Goal: Task Accomplishment & Management: Manage account settings

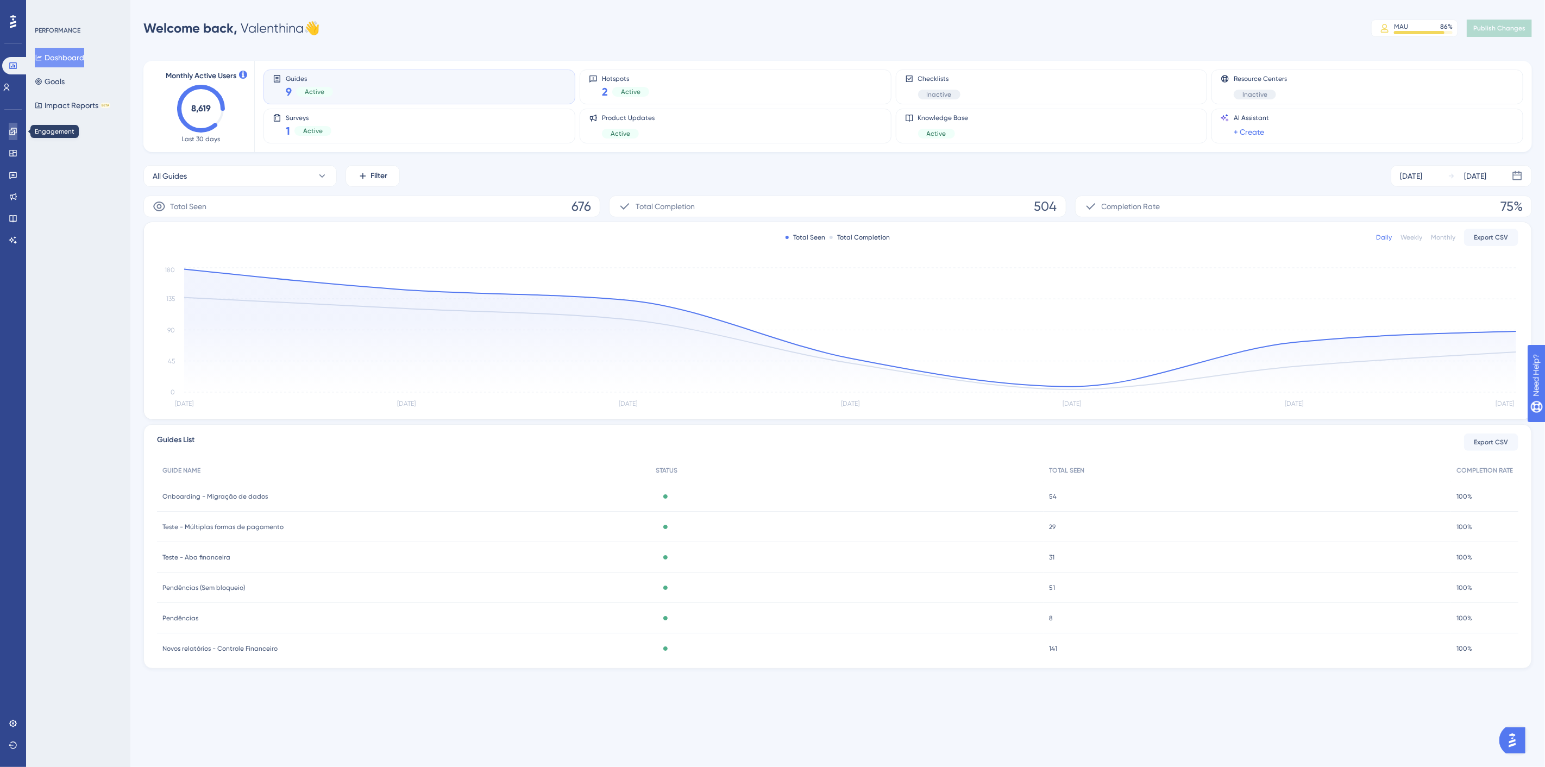
click at [14, 128] on icon at bounding box center [13, 131] width 9 height 9
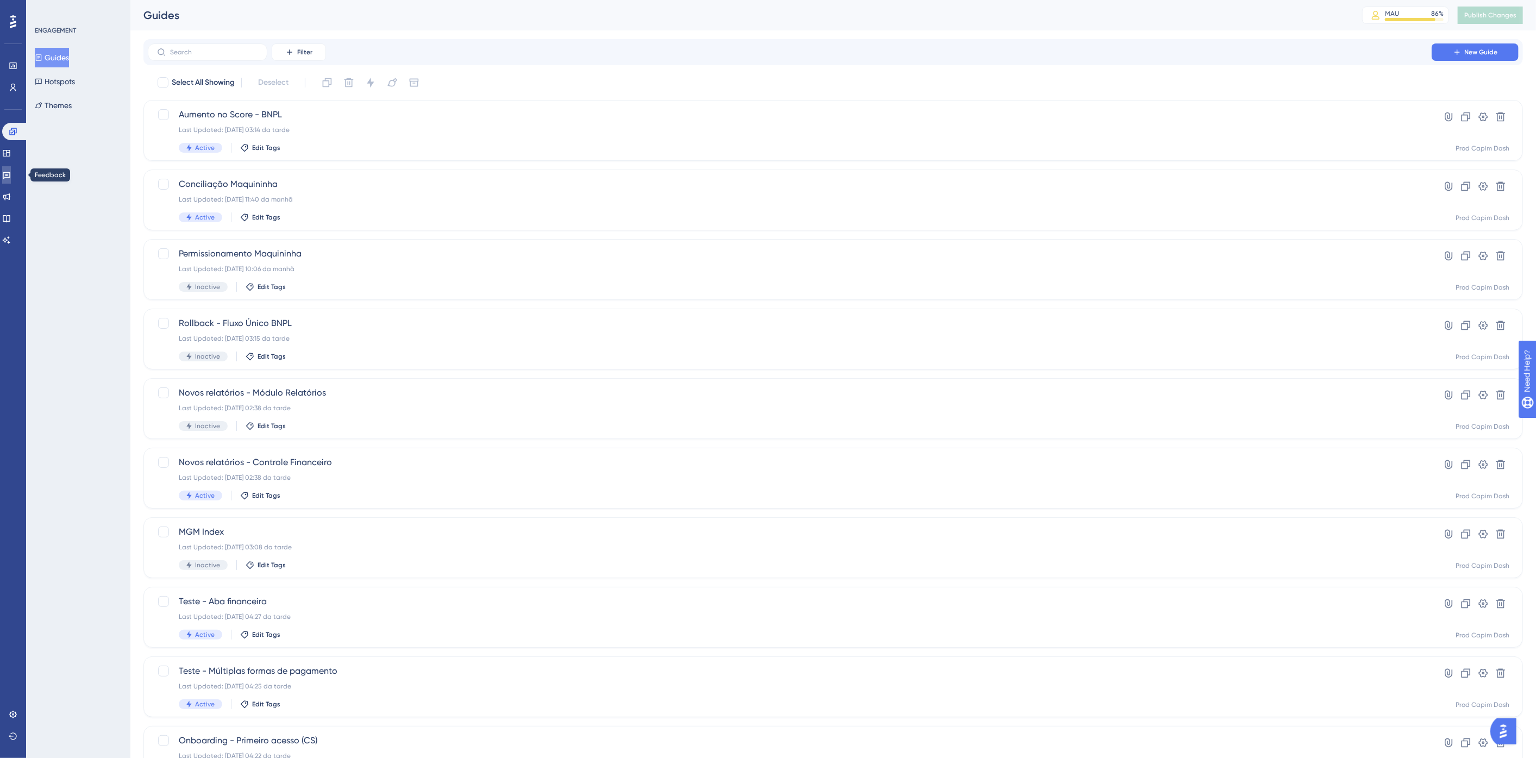
click at [11, 168] on link at bounding box center [6, 174] width 9 height 17
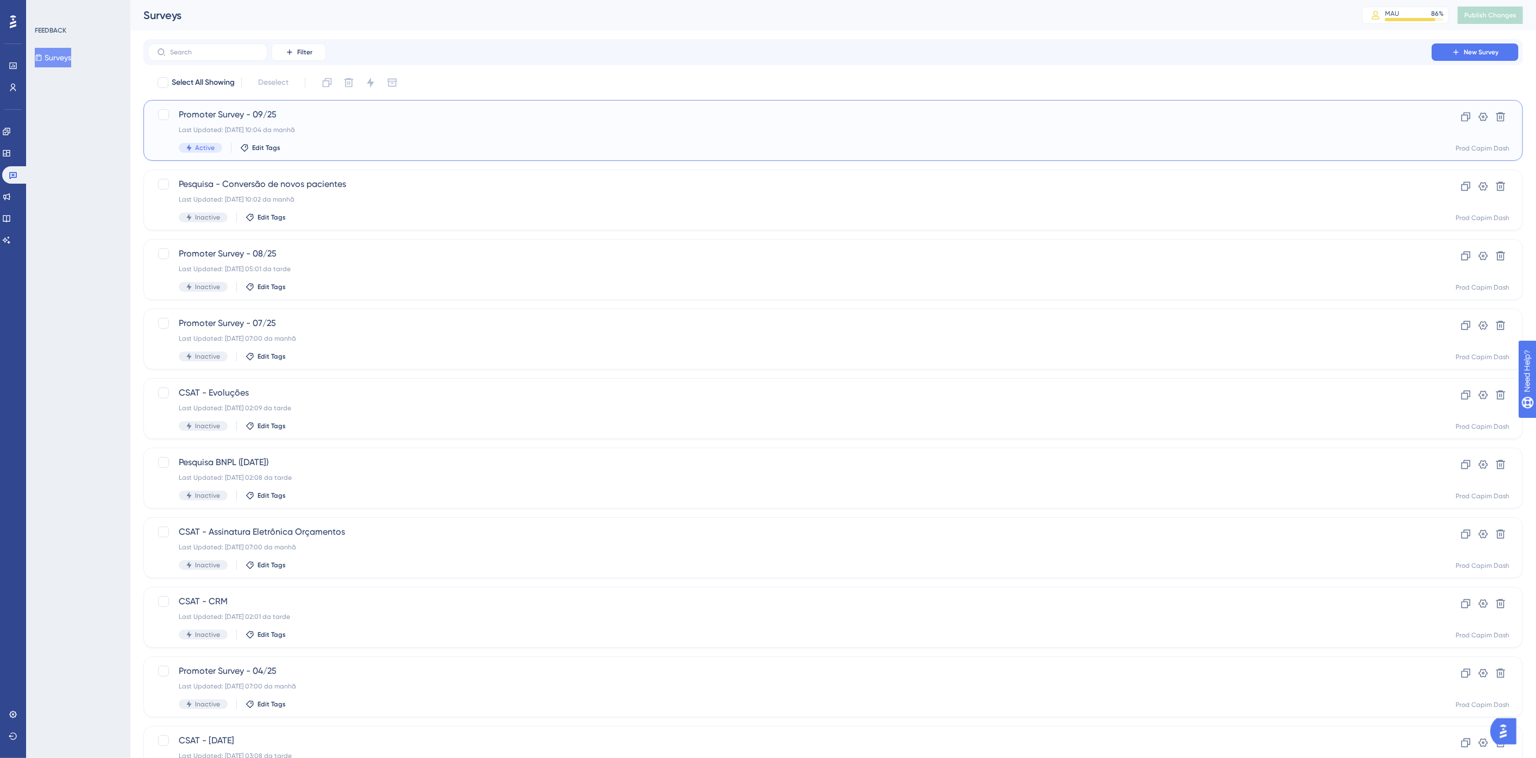
click at [435, 119] on span "Promoter Survey - 09/25" at bounding box center [790, 114] width 1222 height 13
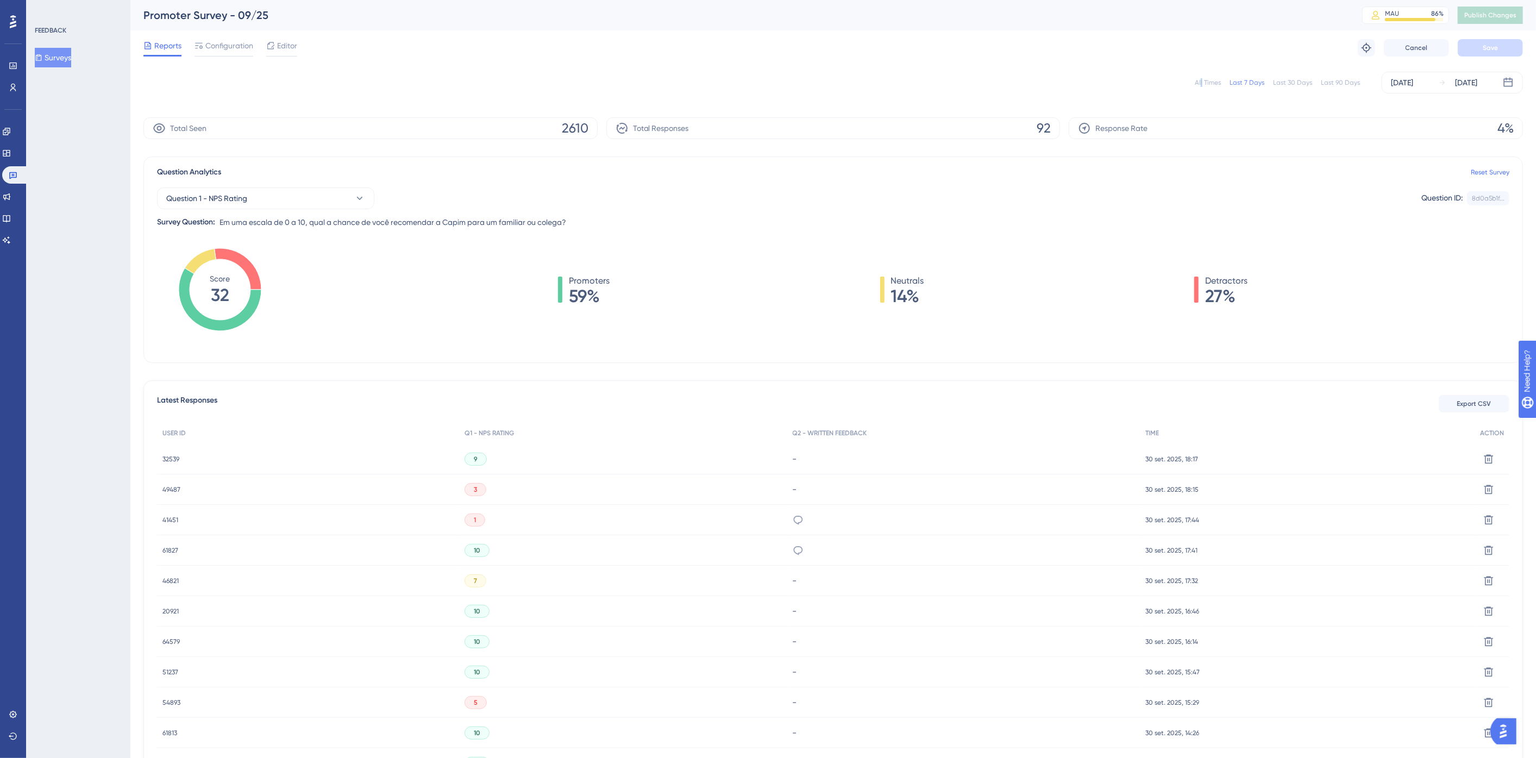
click at [1204, 81] on div "All Times" at bounding box center [1207, 82] width 26 height 9
click at [786, 81] on div "All Times Last 7 Days Last 30 Days Last 90 Days [DATE] [DATE]" at bounding box center [832, 83] width 1379 height 22
click at [12, 91] on icon at bounding box center [13, 87] width 9 height 9
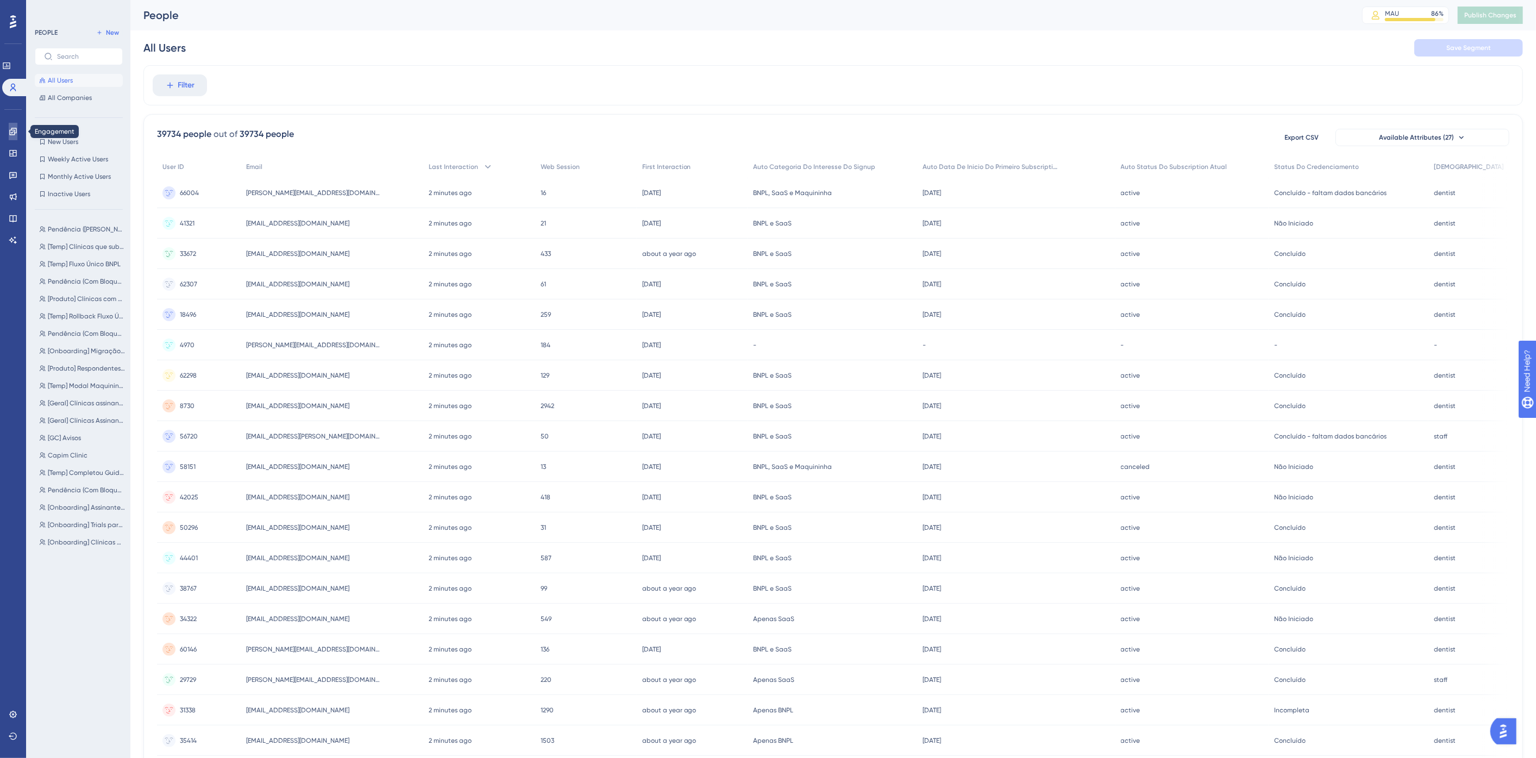
click at [12, 128] on icon at bounding box center [13, 131] width 9 height 9
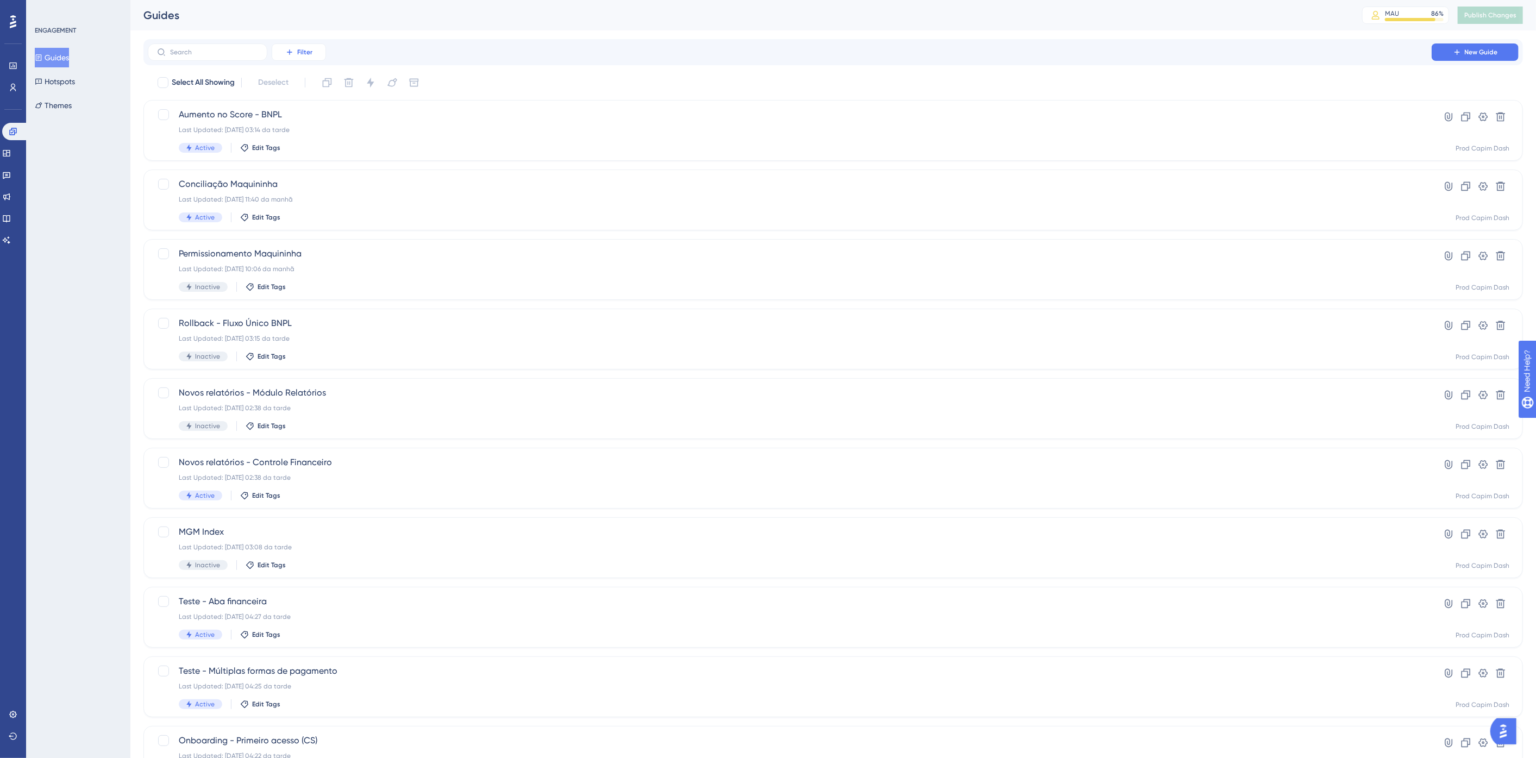
click at [309, 55] on span "Filter" at bounding box center [304, 52] width 15 height 9
click at [314, 148] on div "Status Status" at bounding box center [309, 148] width 45 height 22
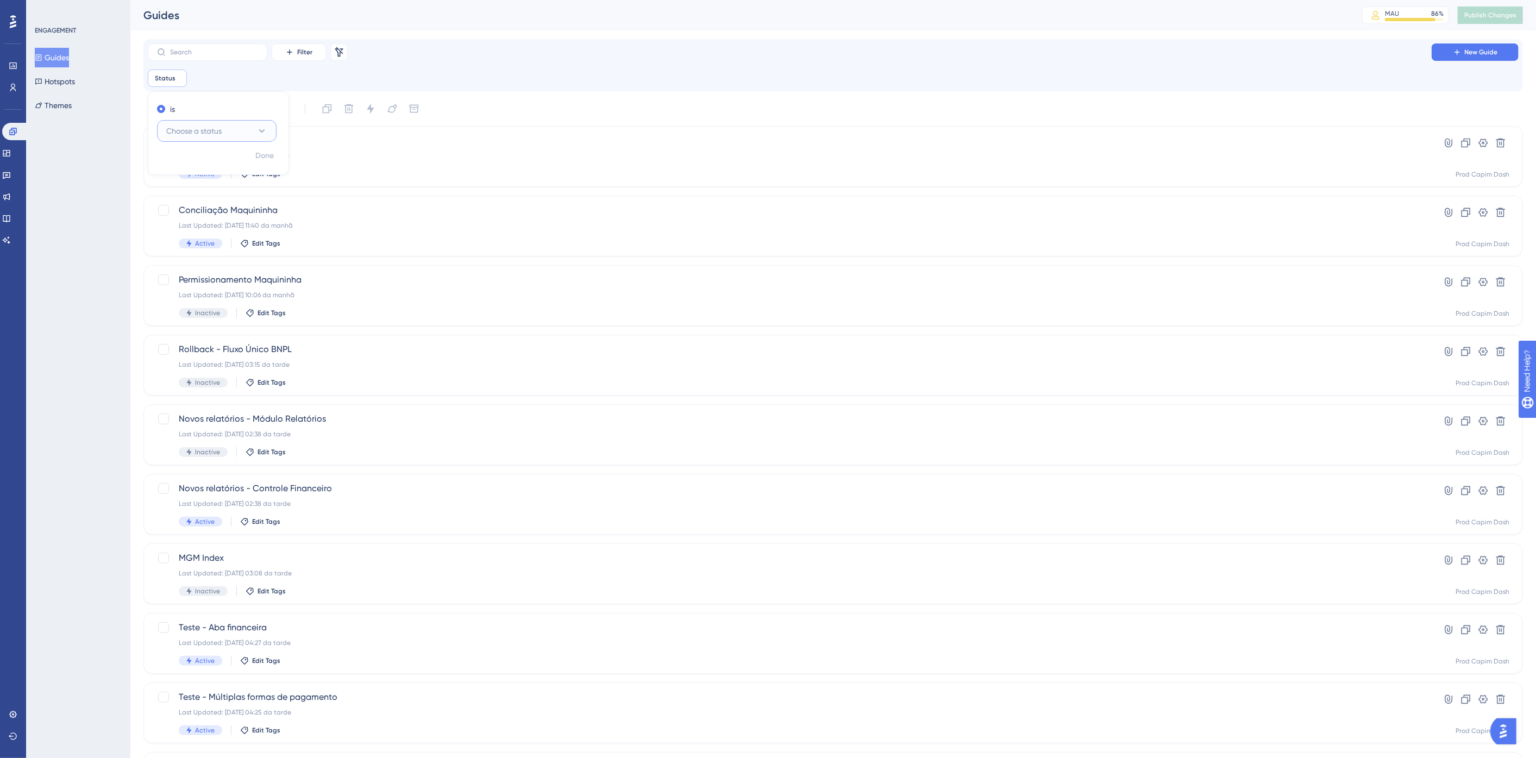
click at [177, 121] on button "Choose a status" at bounding box center [217, 131] width 120 height 22
click at [209, 164] on div "Active Active" at bounding box center [217, 164] width 88 height 22
click at [515, 53] on div "Filter Remove Filters New Guide" at bounding box center [833, 51] width 1370 height 17
click at [338, 357] on div "Teste - Aba financeira Last Updated: [DATE] 04:27 da tarde Active Edit Tags" at bounding box center [790, 365] width 1222 height 45
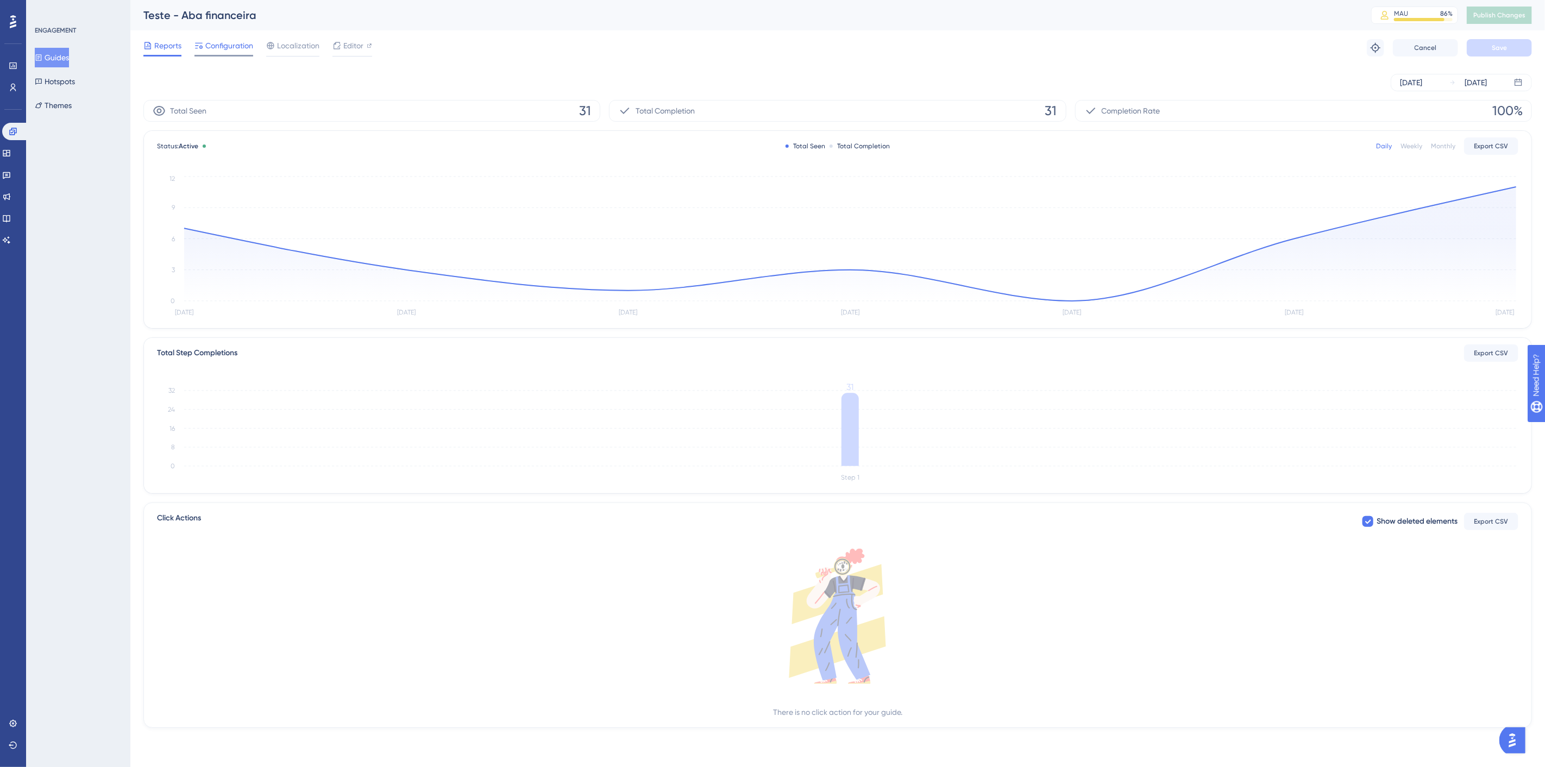
click at [229, 46] on span "Configuration" at bounding box center [229, 45] width 48 height 13
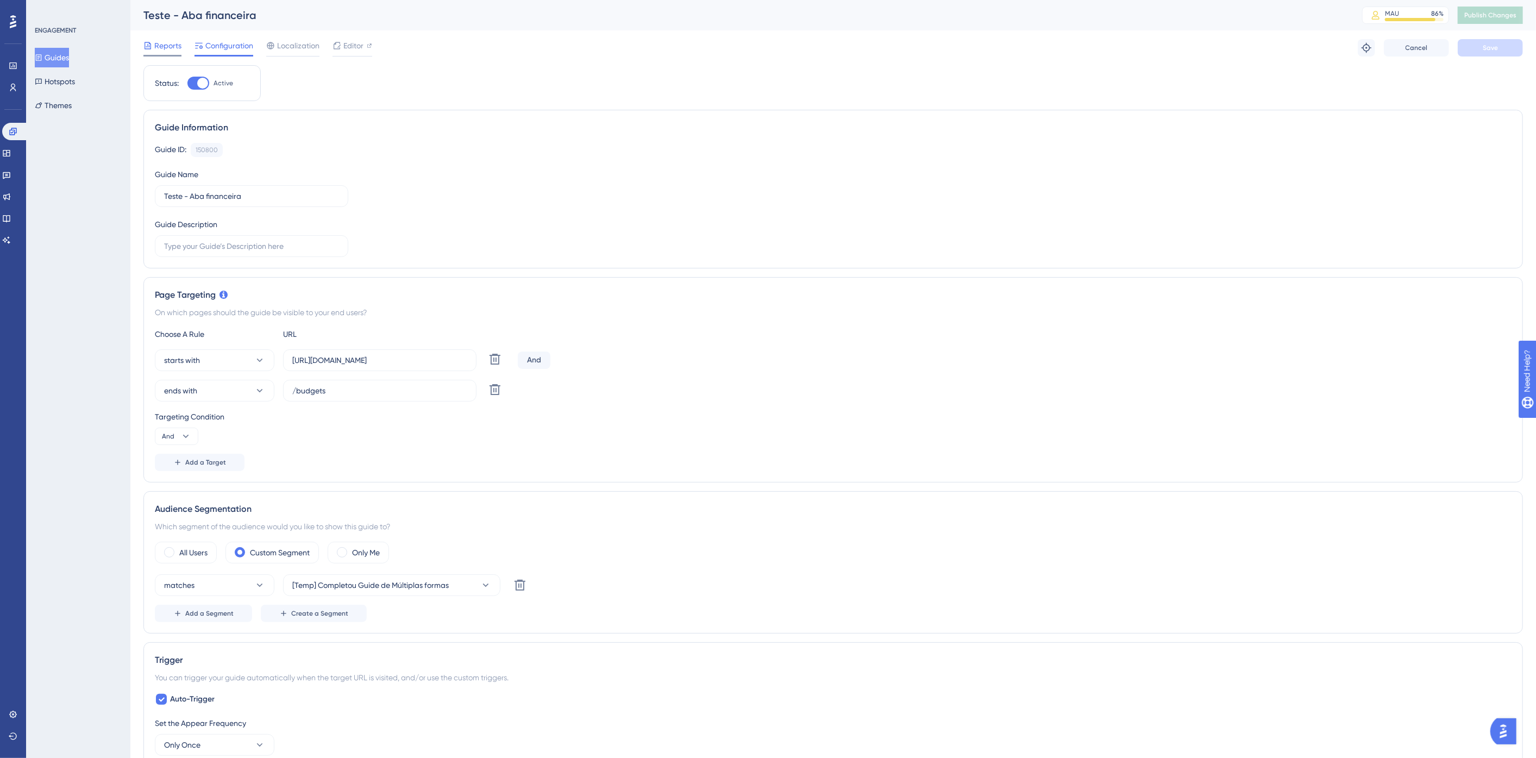
click at [156, 41] on span "Reports" at bounding box center [167, 45] width 27 height 13
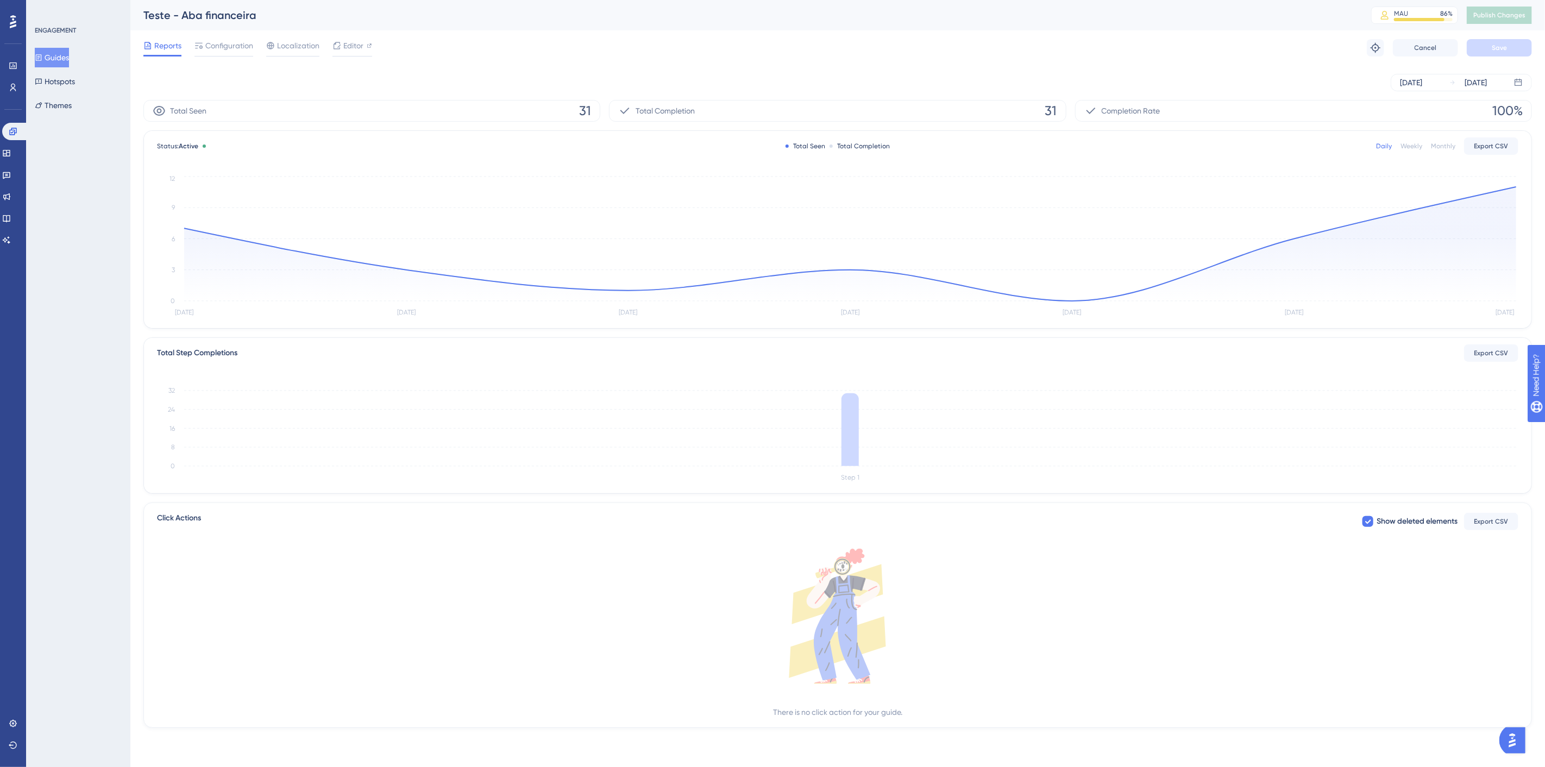
click at [66, 55] on button "Guides" at bounding box center [52, 58] width 34 height 20
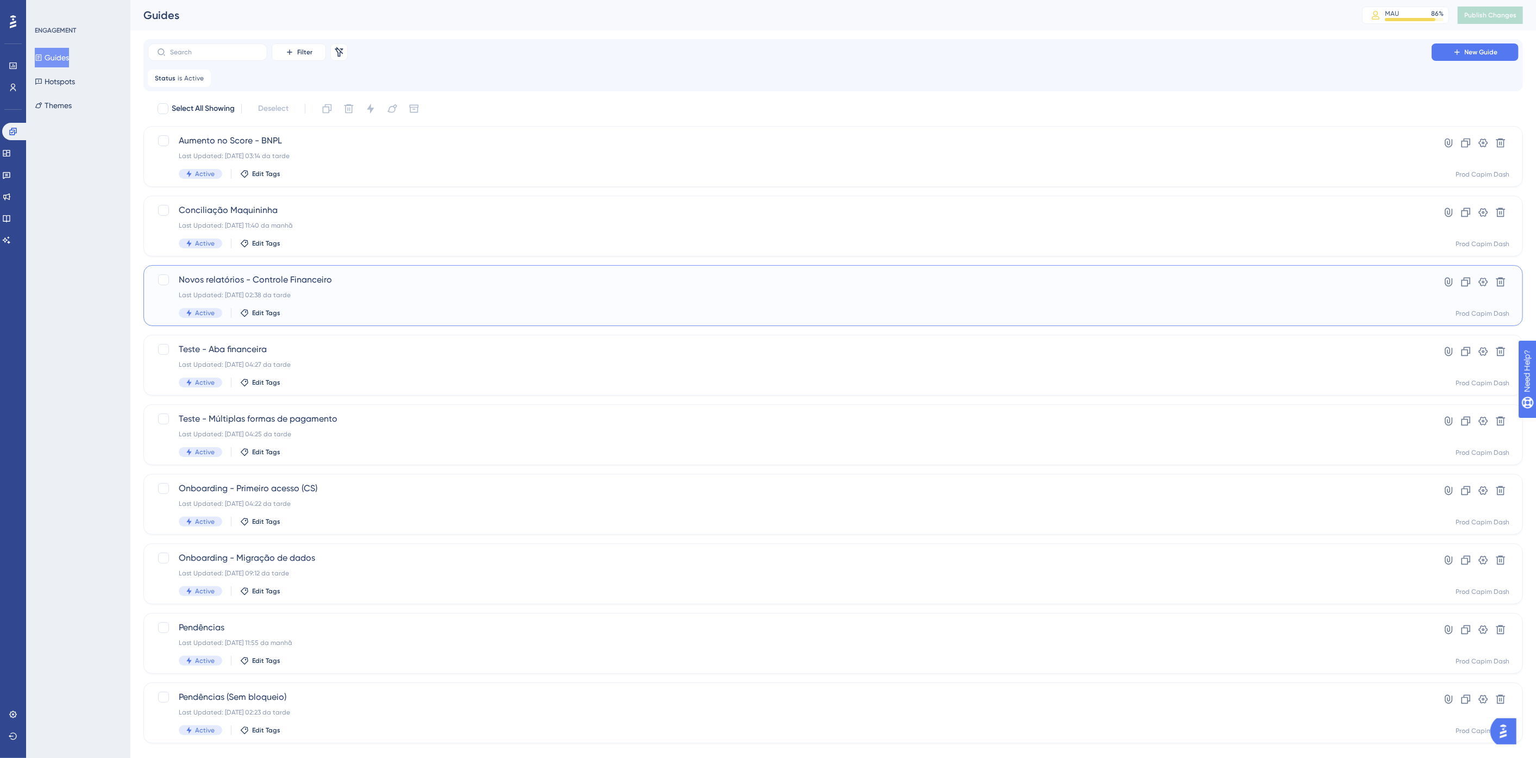
click at [330, 285] on span "Novos relatórios - Controle Financeiro" at bounding box center [790, 279] width 1222 height 13
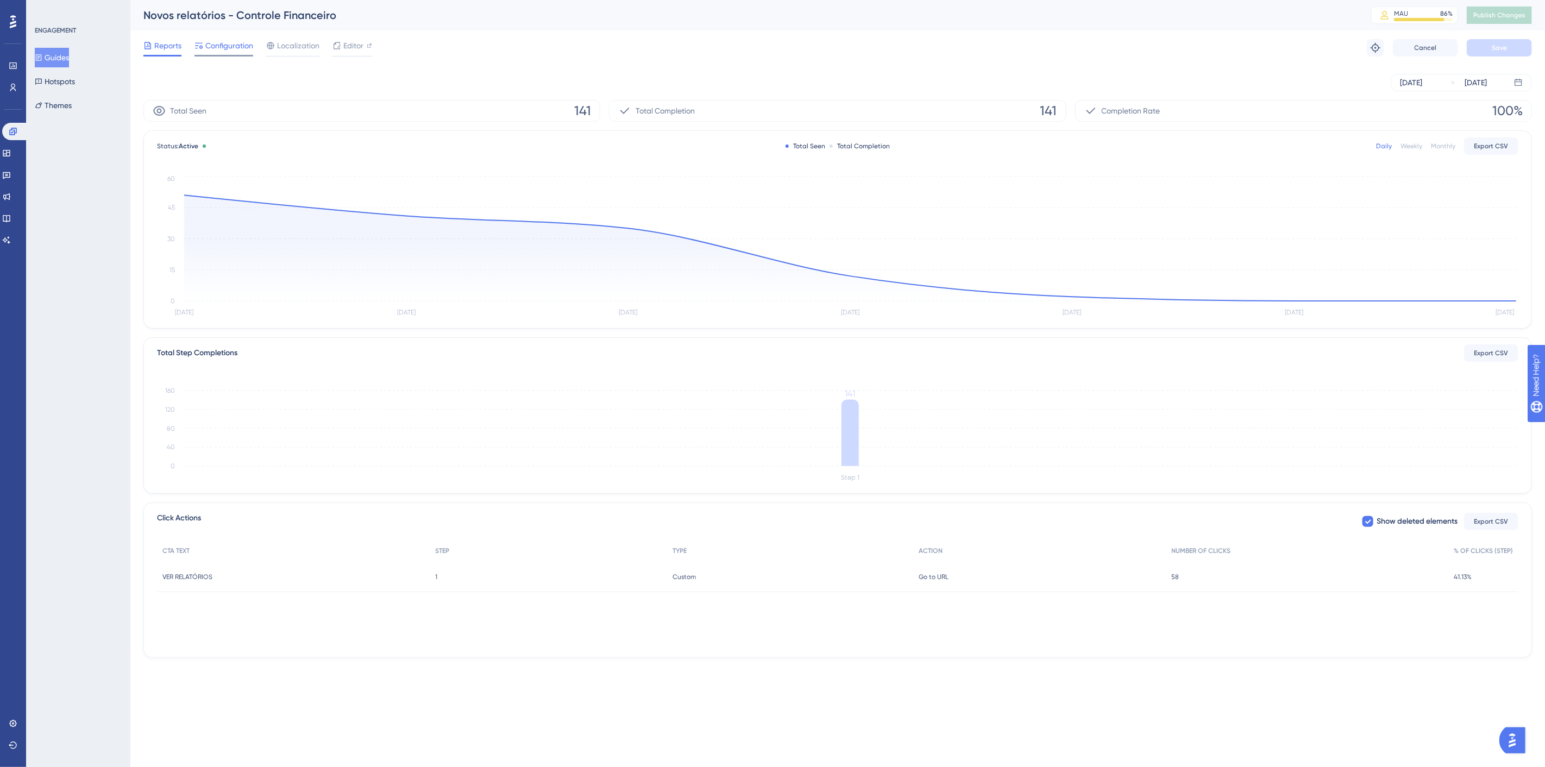
click at [211, 41] on span "Configuration" at bounding box center [229, 45] width 48 height 13
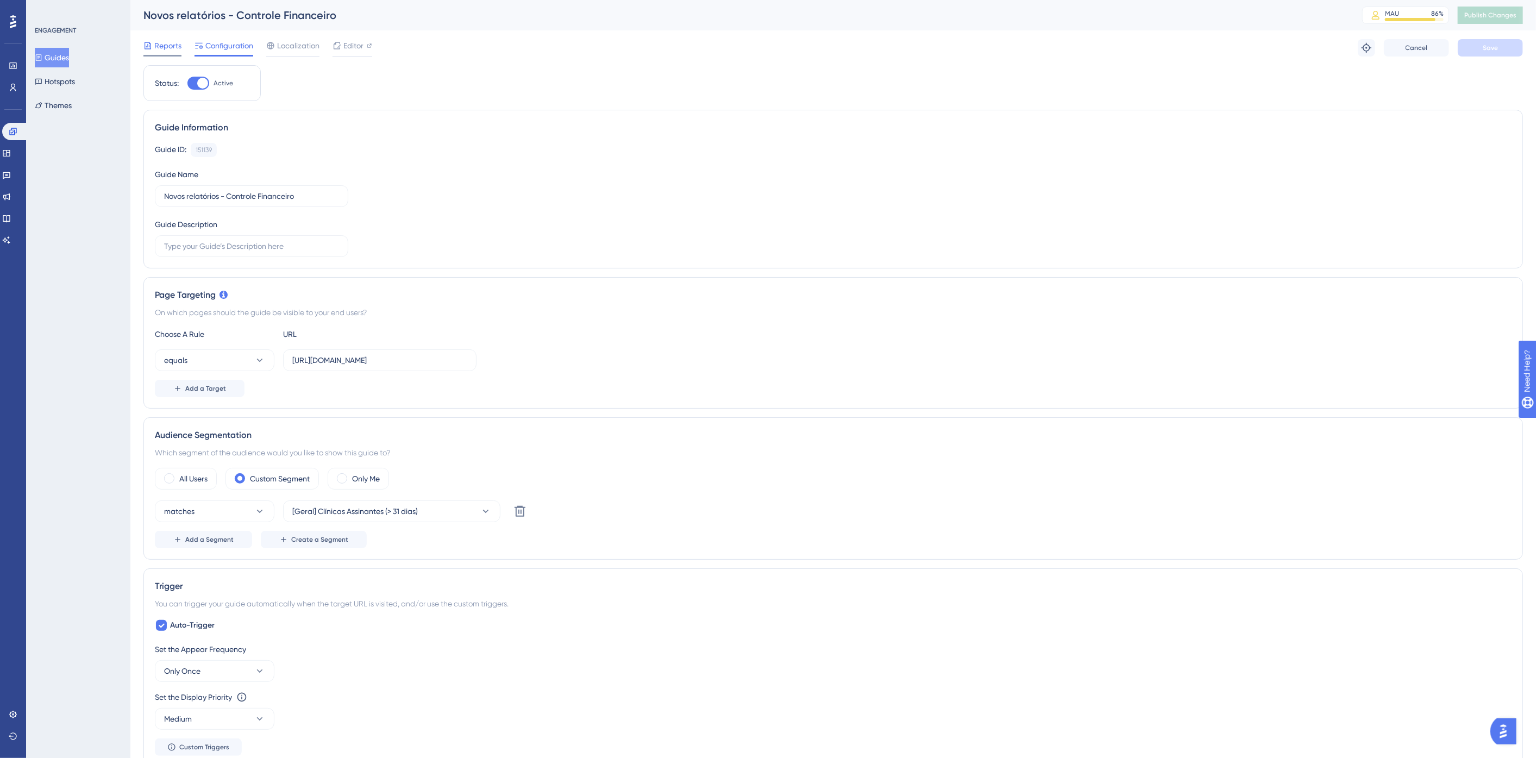
click at [167, 49] on span "Reports" at bounding box center [167, 45] width 27 height 13
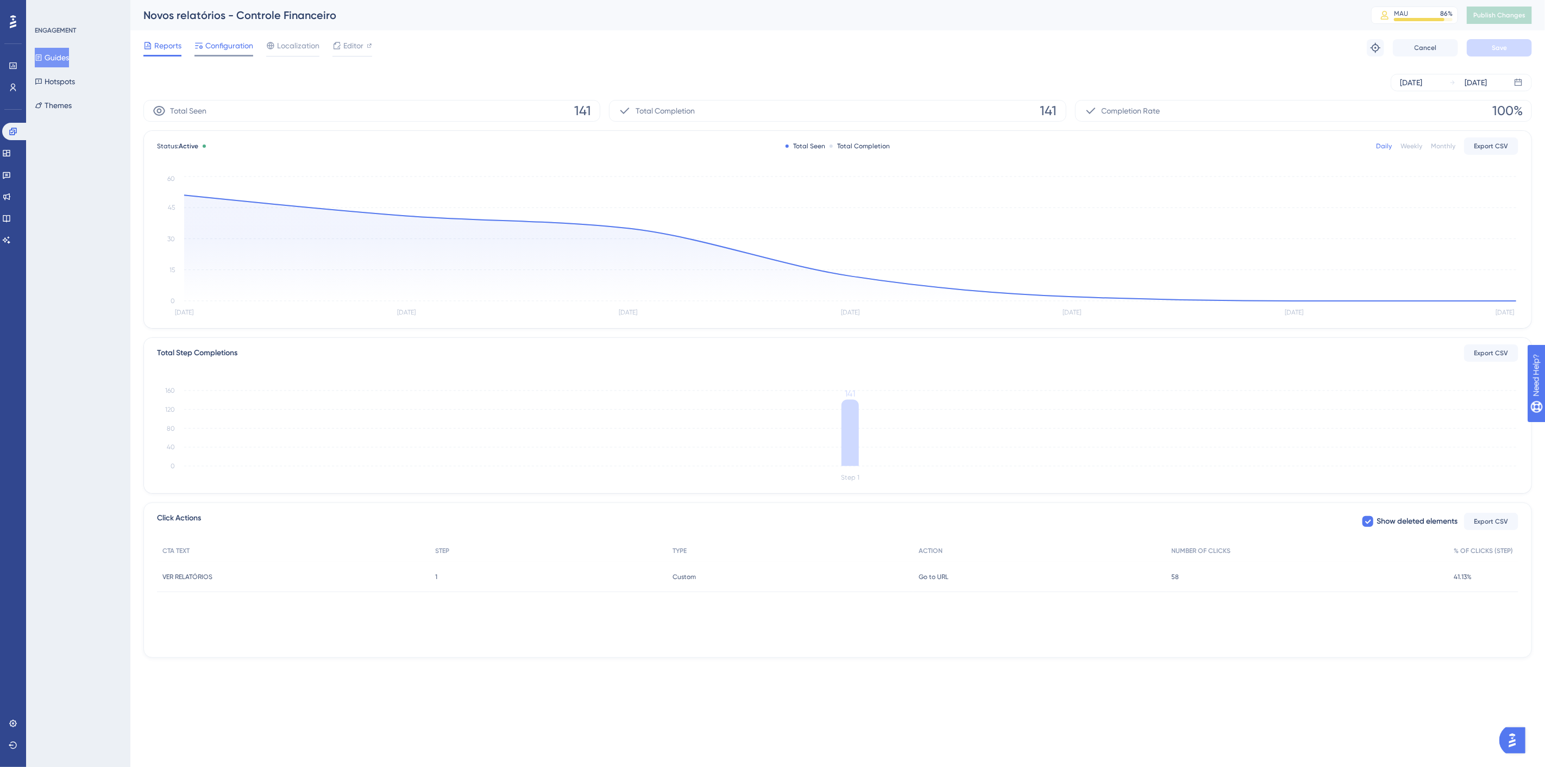
click at [215, 47] on span "Configuration" at bounding box center [229, 45] width 48 height 13
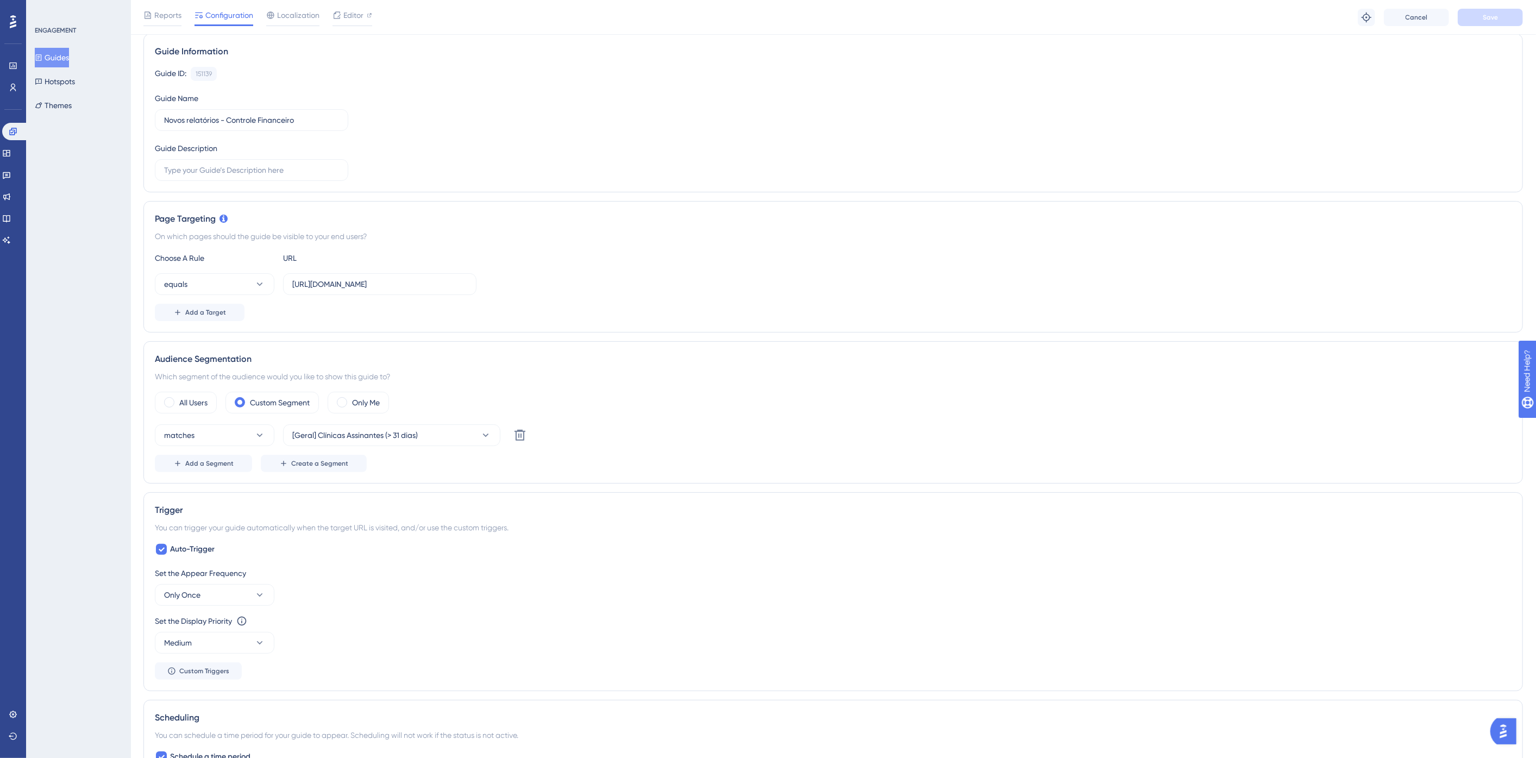
scroll to position [362, 0]
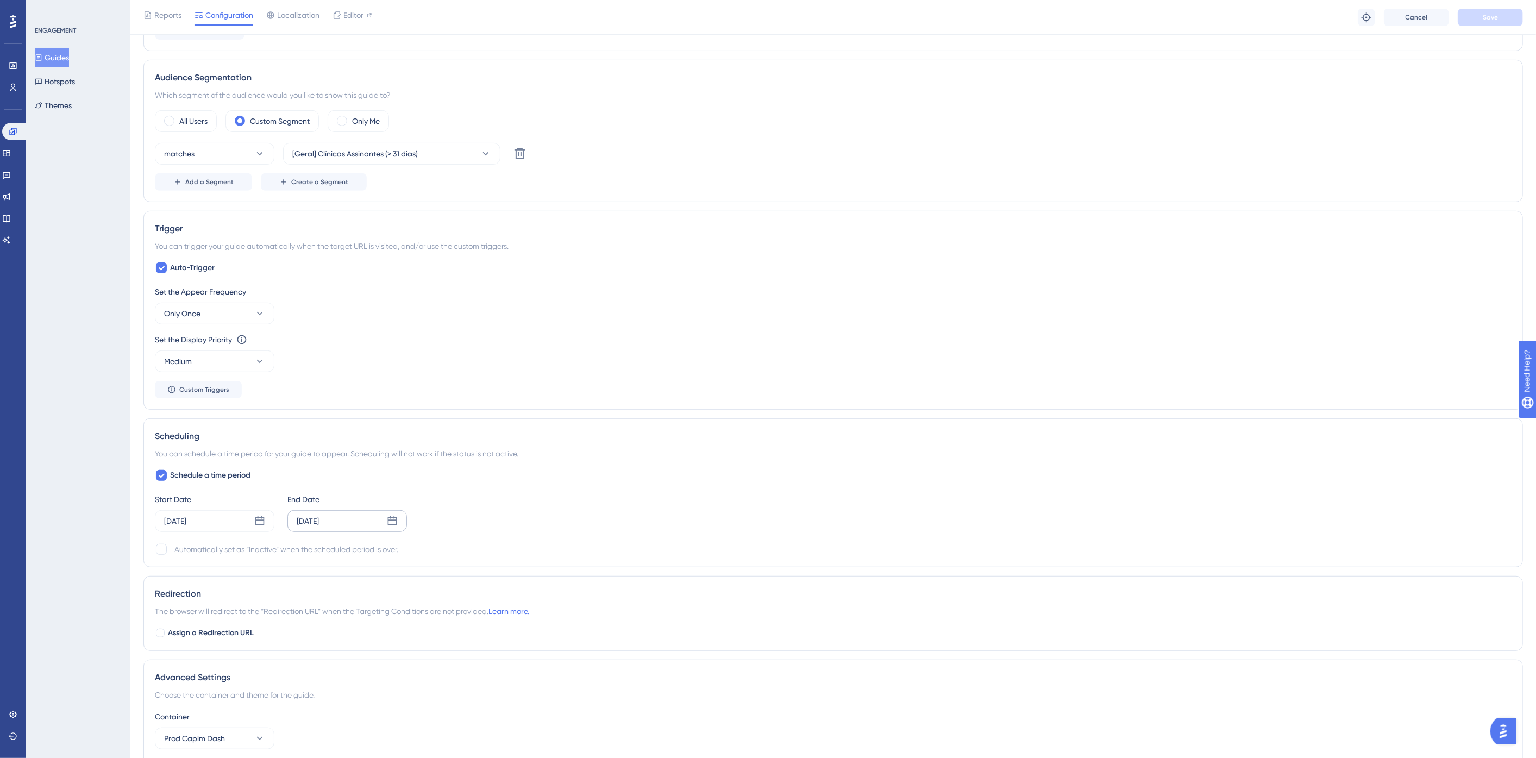
click at [319, 518] on div "[DATE]" at bounding box center [308, 520] width 22 height 13
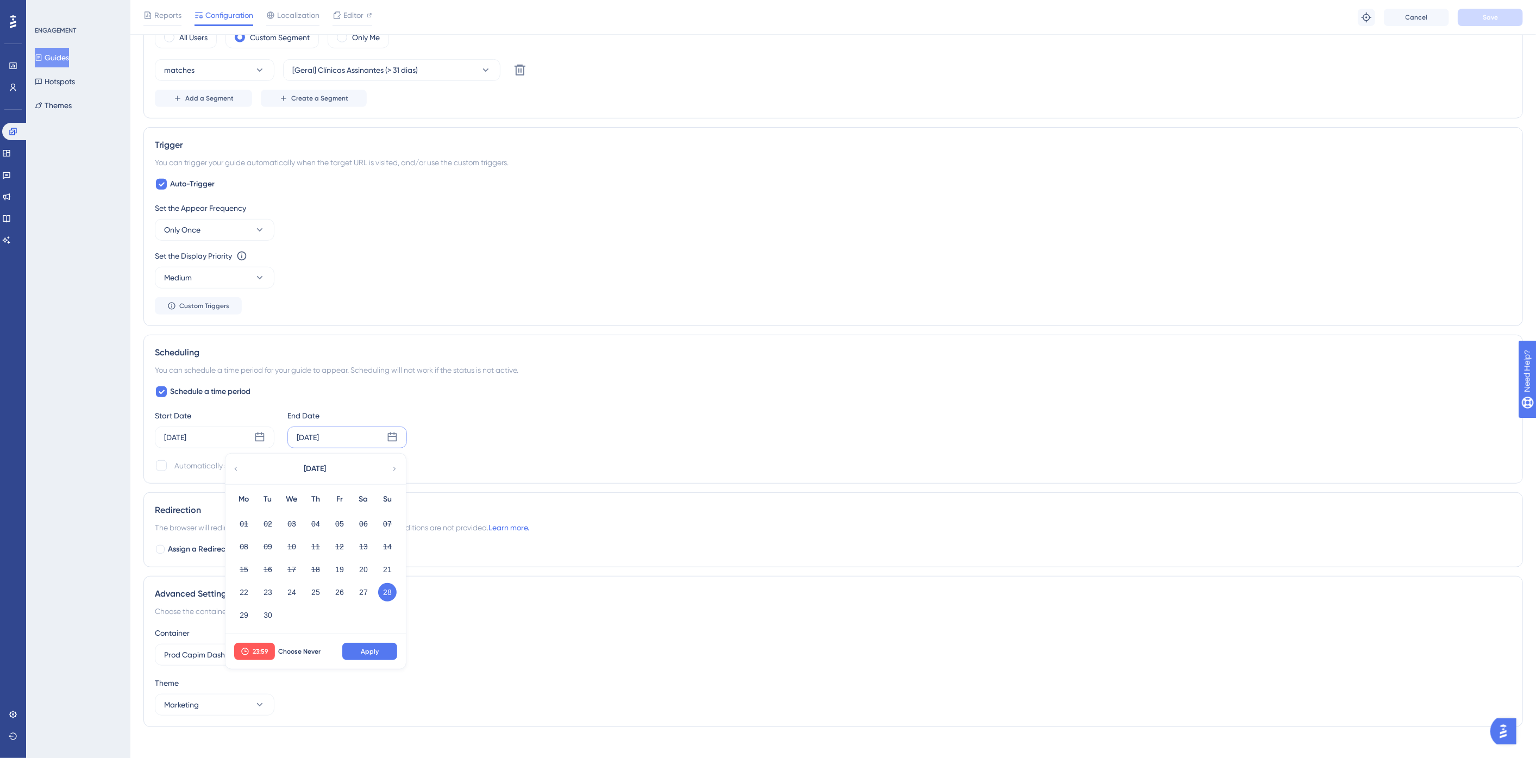
scroll to position [455, 0]
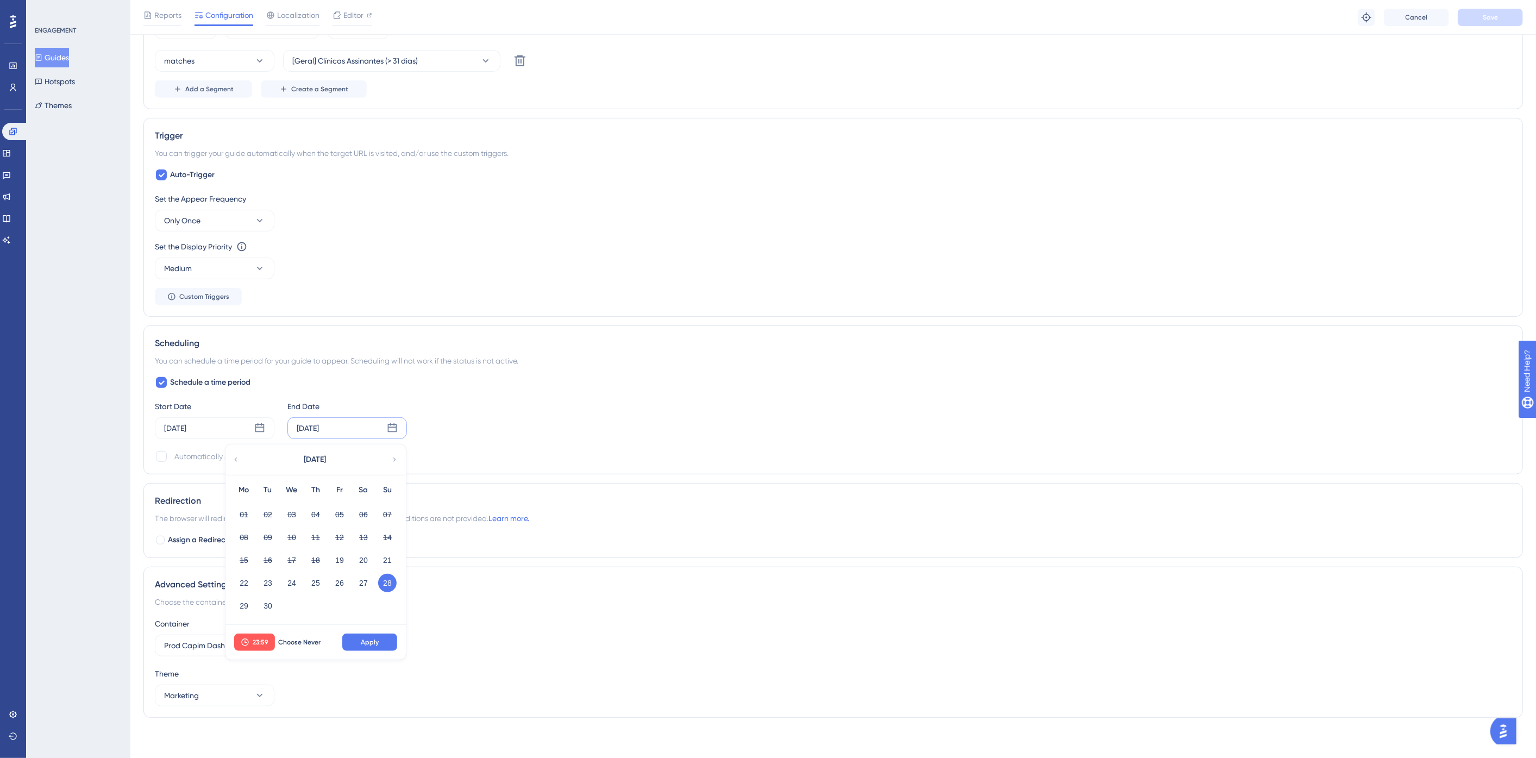
click at [391, 457] on icon at bounding box center [395, 460] width 8 height 10
click at [387, 511] on button "05" at bounding box center [387, 514] width 18 height 18
click at [371, 638] on span "Apply" at bounding box center [370, 642] width 18 height 9
click at [162, 455] on div at bounding box center [161, 456] width 11 height 11
checkbox input "true"
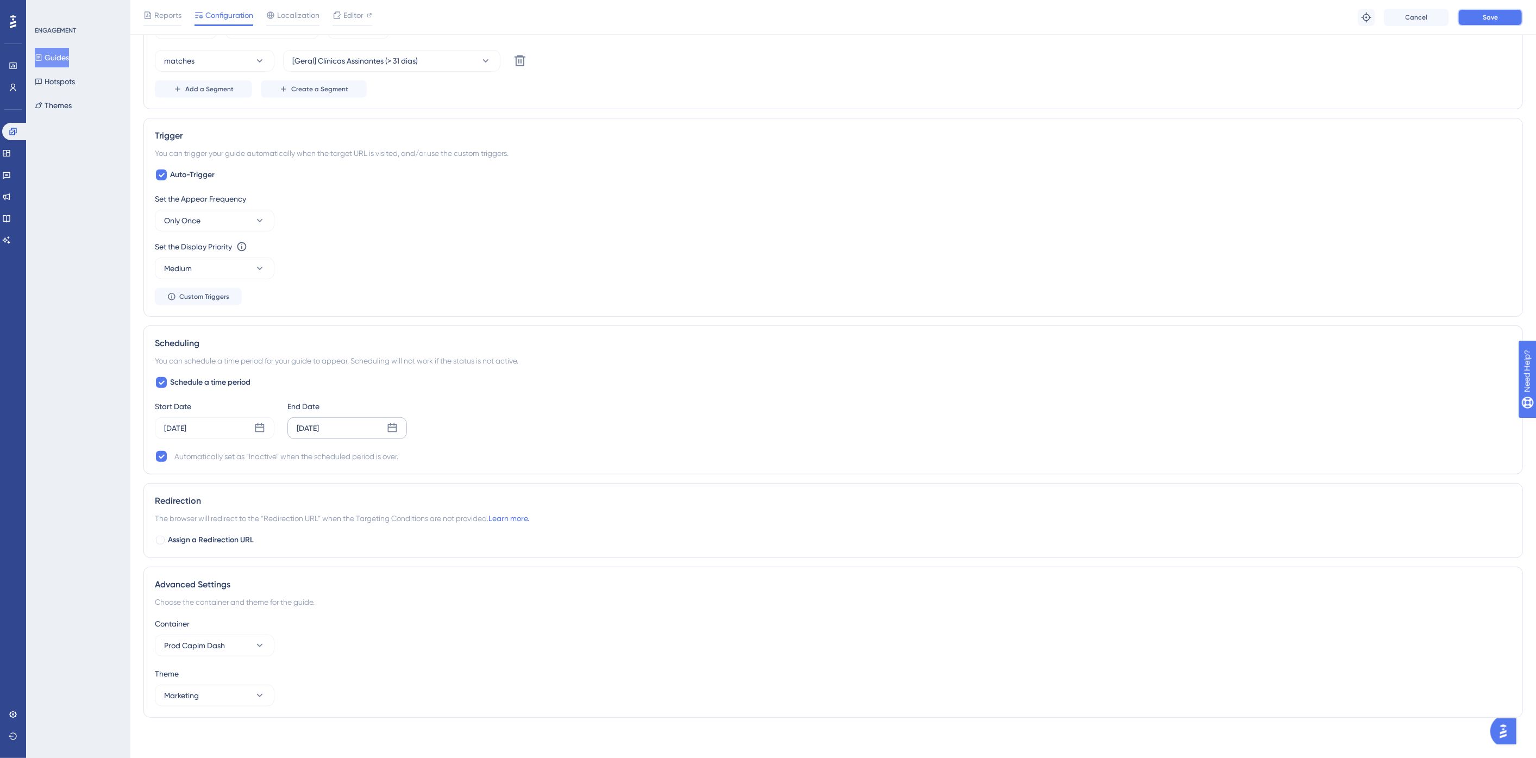
click at [1497, 9] on button "Save" at bounding box center [1489, 17] width 65 height 17
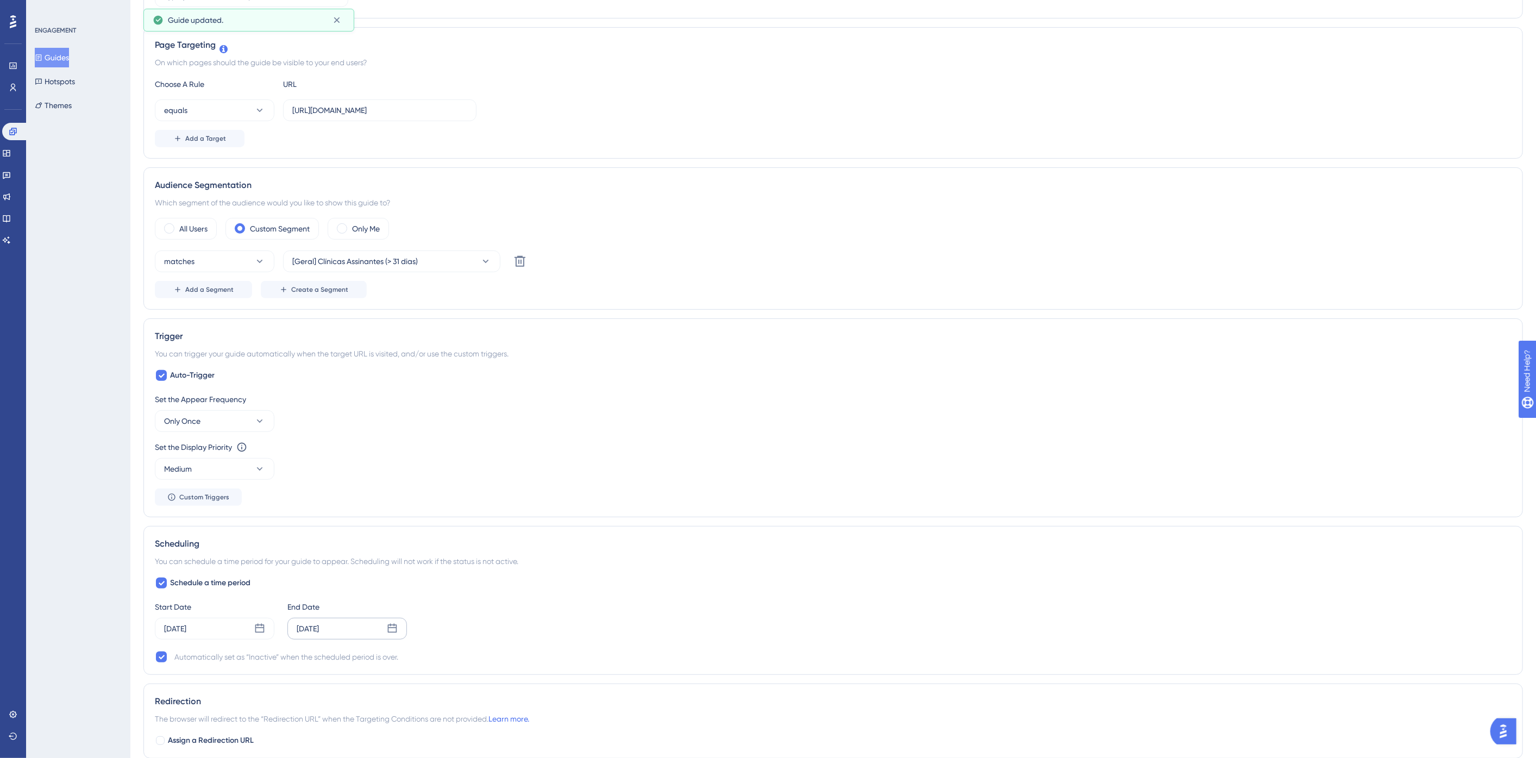
scroll to position [0, 0]
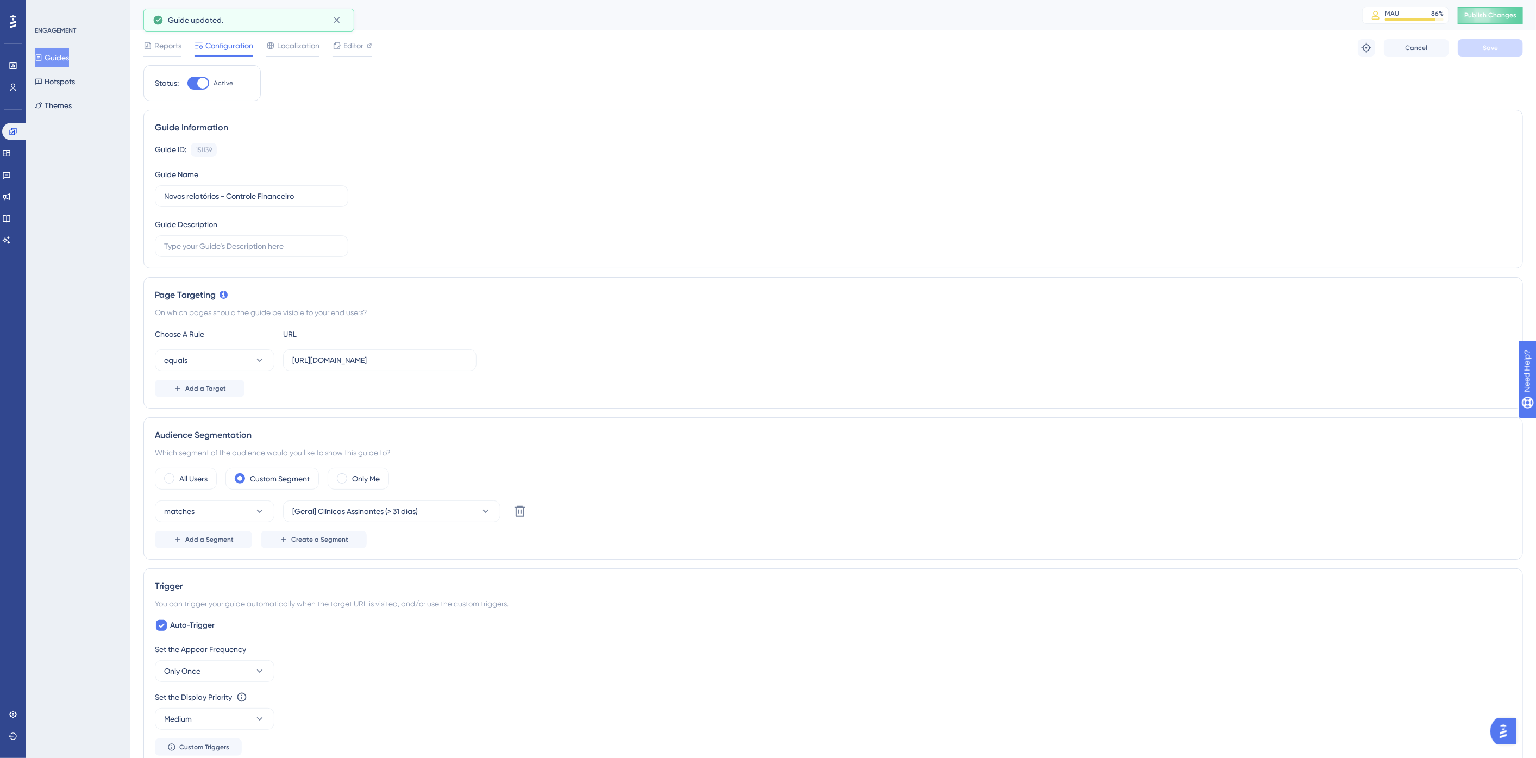
click at [69, 54] on button "Guides" at bounding box center [52, 58] width 34 height 20
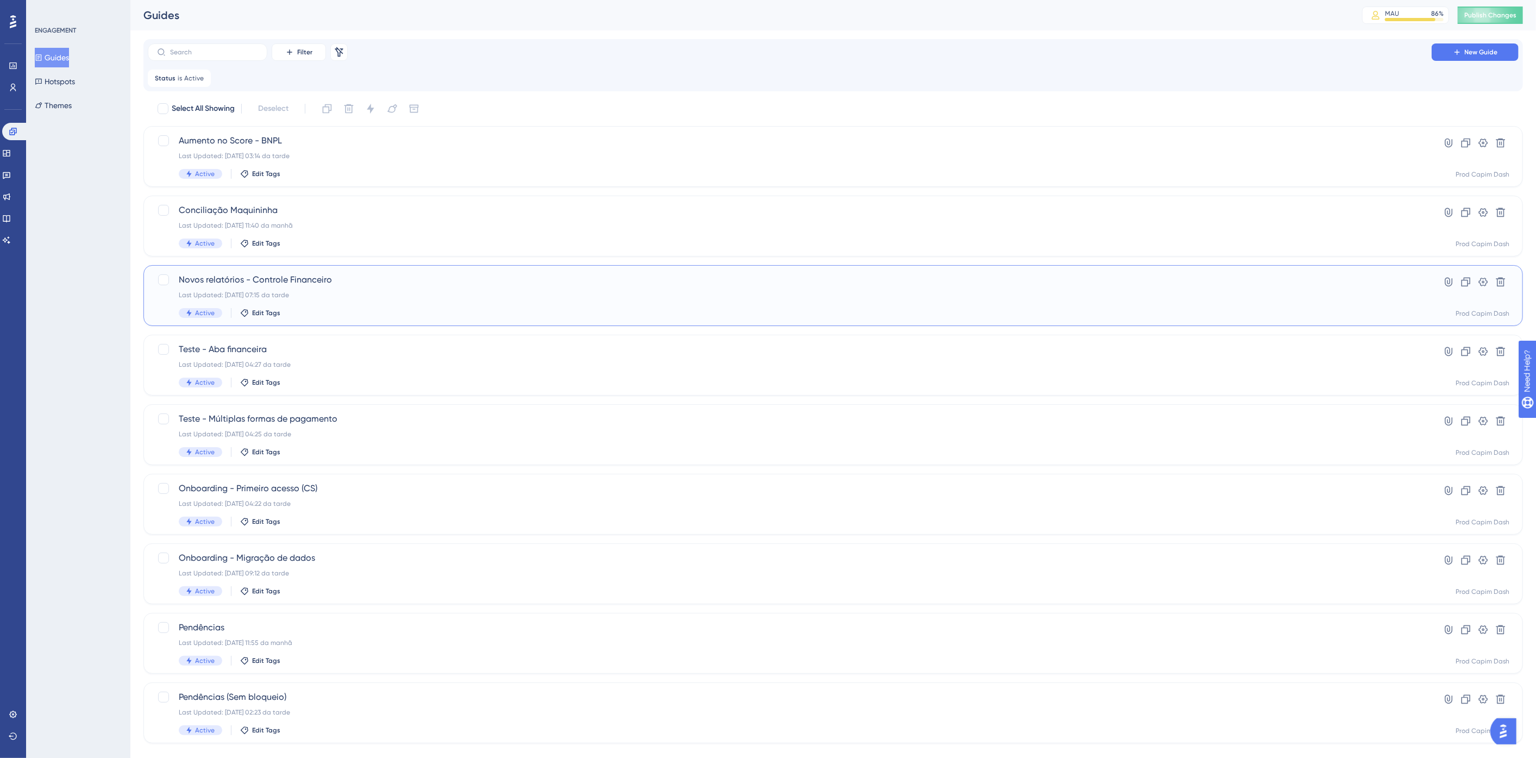
click at [379, 298] on div "Last Updated: [DATE] 07:15 da tarde" at bounding box center [790, 295] width 1222 height 9
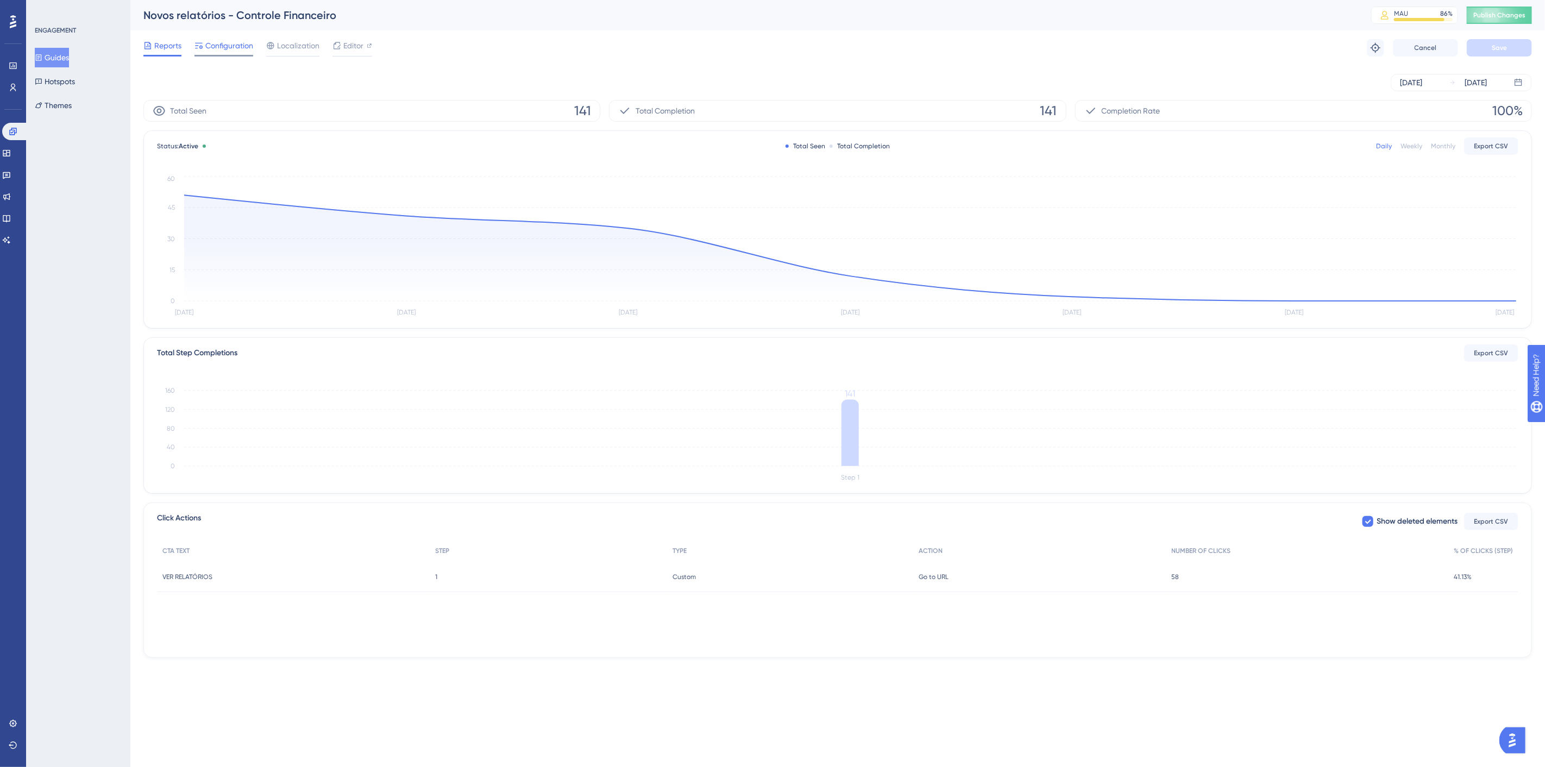
click at [213, 41] on span "Configuration" at bounding box center [229, 45] width 48 height 13
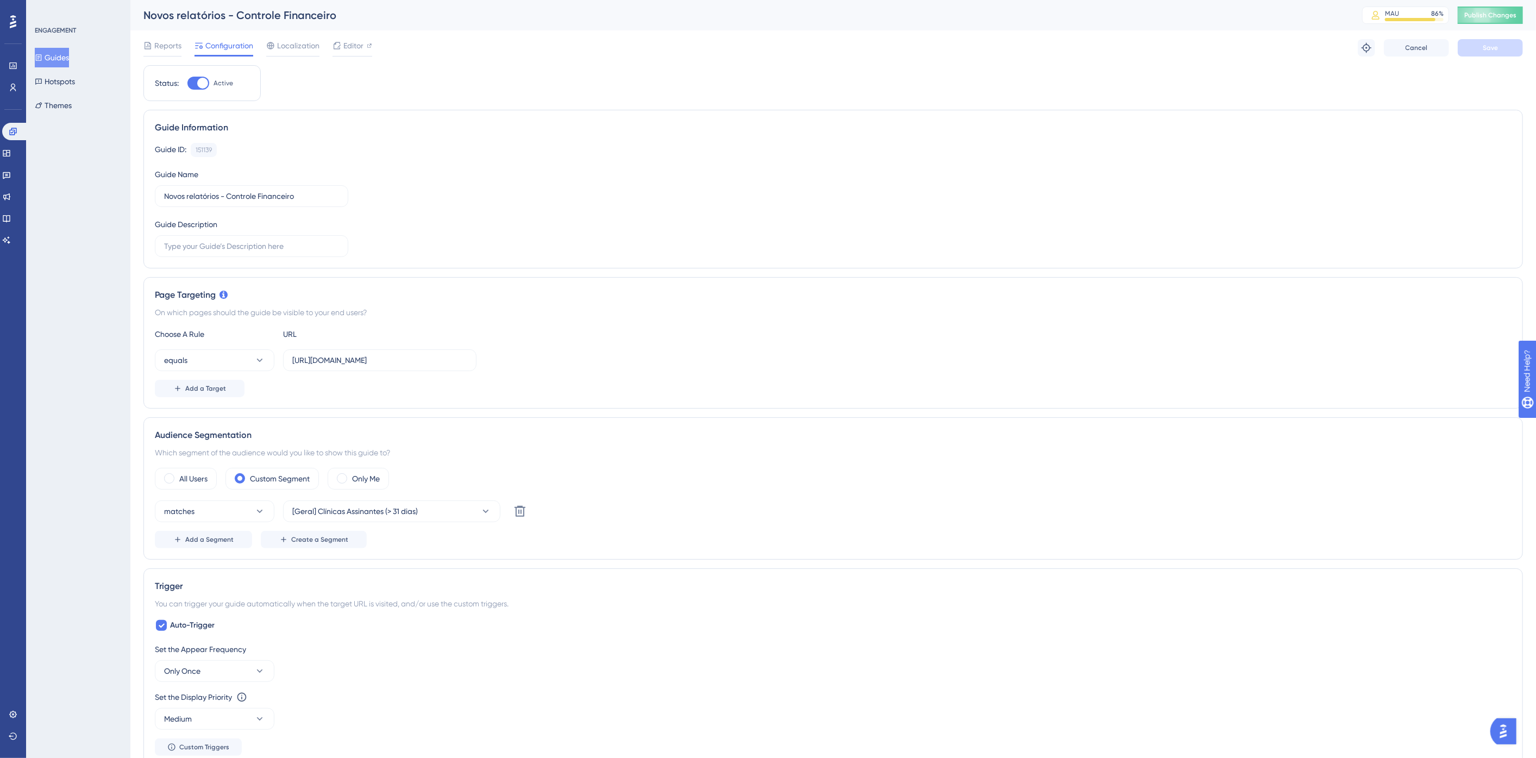
click at [185, 79] on div "Status: Active" at bounding box center [202, 83] width 95 height 13
click at [194, 81] on div at bounding box center [198, 83] width 22 height 13
click at [187, 83] on input "Active" at bounding box center [187, 83] width 1 height 1
checkbox input "false"
click at [1506, 51] on button "Save" at bounding box center [1489, 47] width 65 height 17
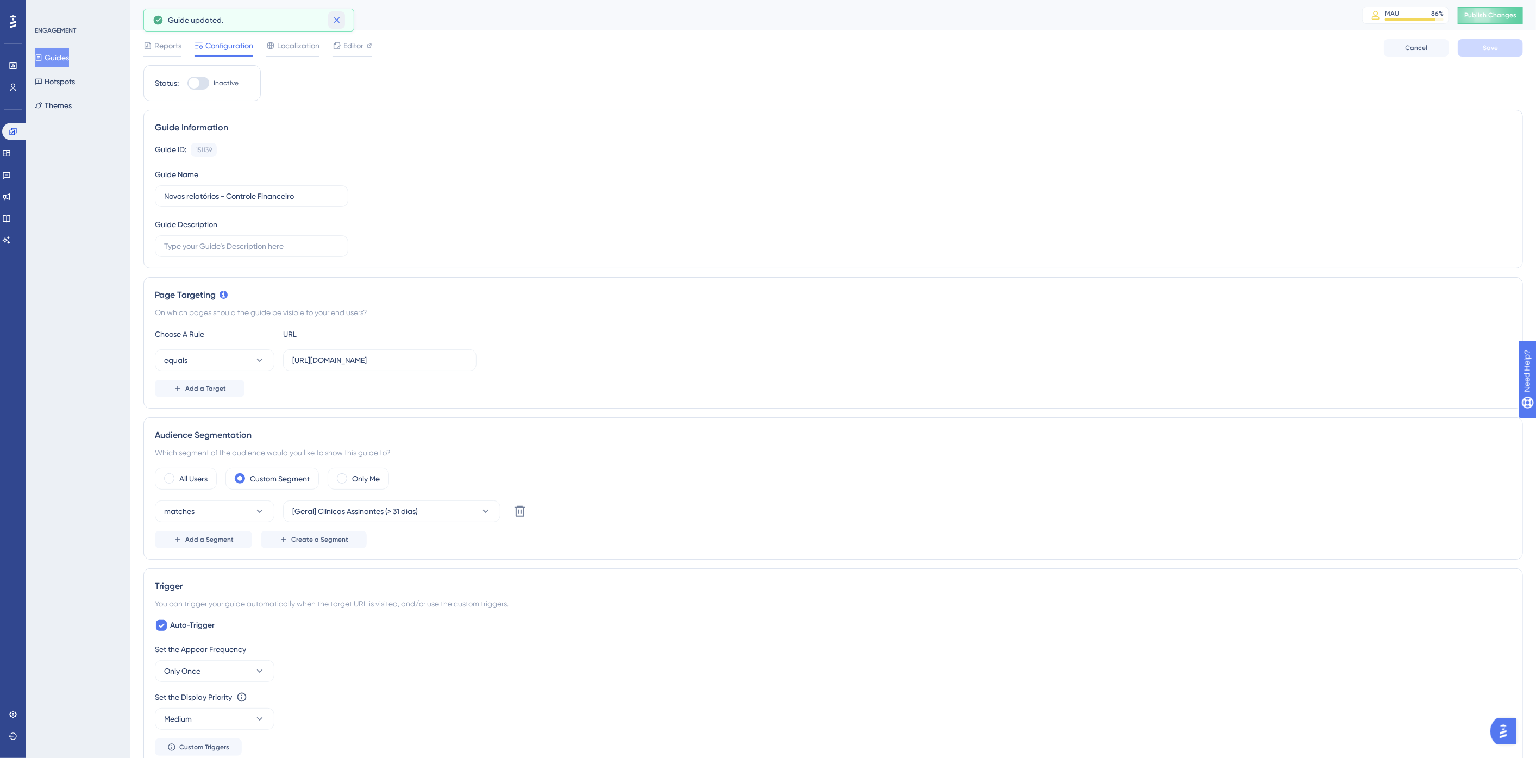
click at [337, 17] on icon at bounding box center [336, 20] width 11 height 11
click at [69, 62] on button "Guides" at bounding box center [52, 58] width 34 height 20
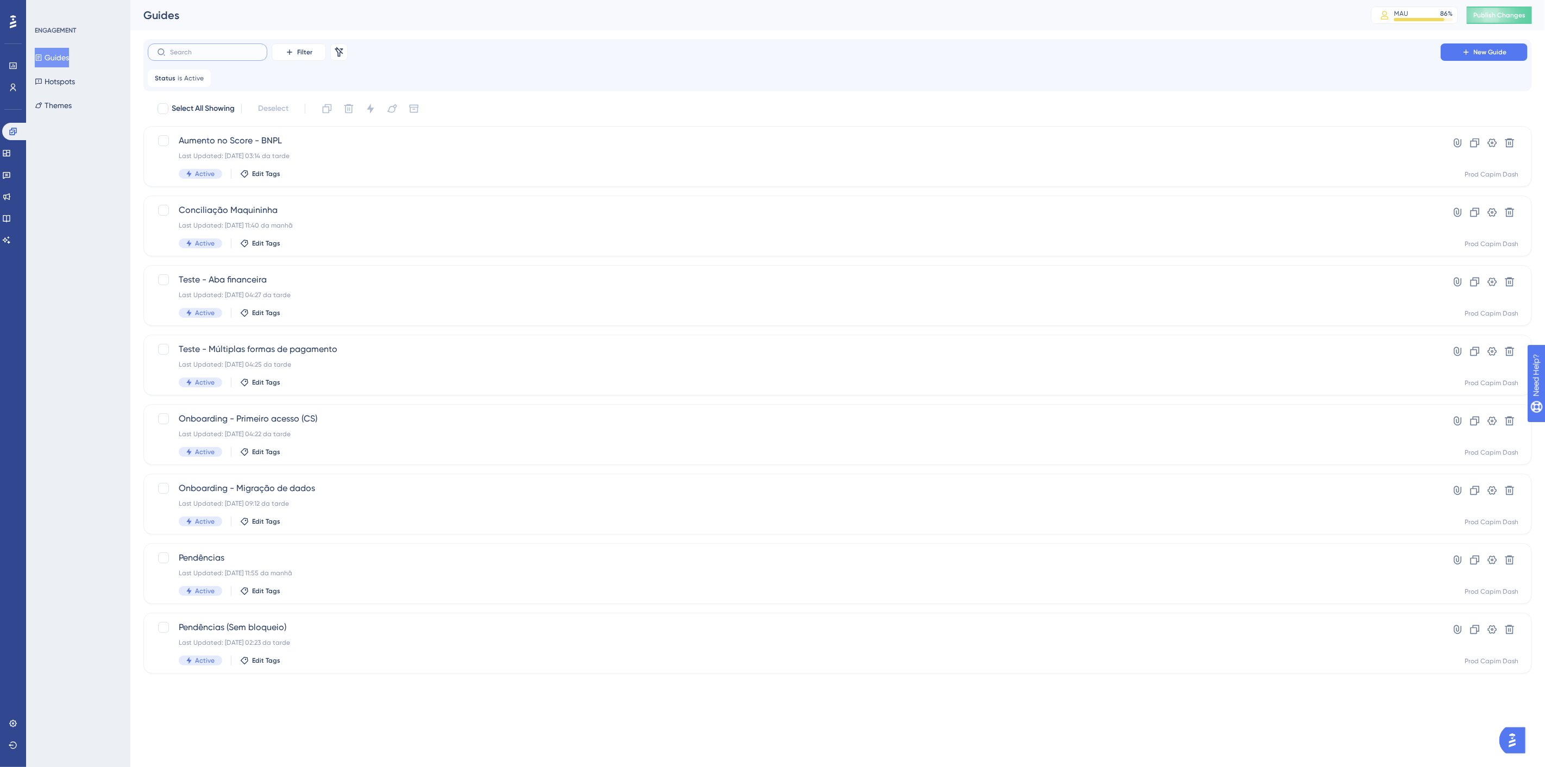
click at [205, 55] on label at bounding box center [208, 51] width 120 height 17
click at [205, 55] on input "text" at bounding box center [214, 52] width 88 height 8
type input "nov"
checkbox input "true"
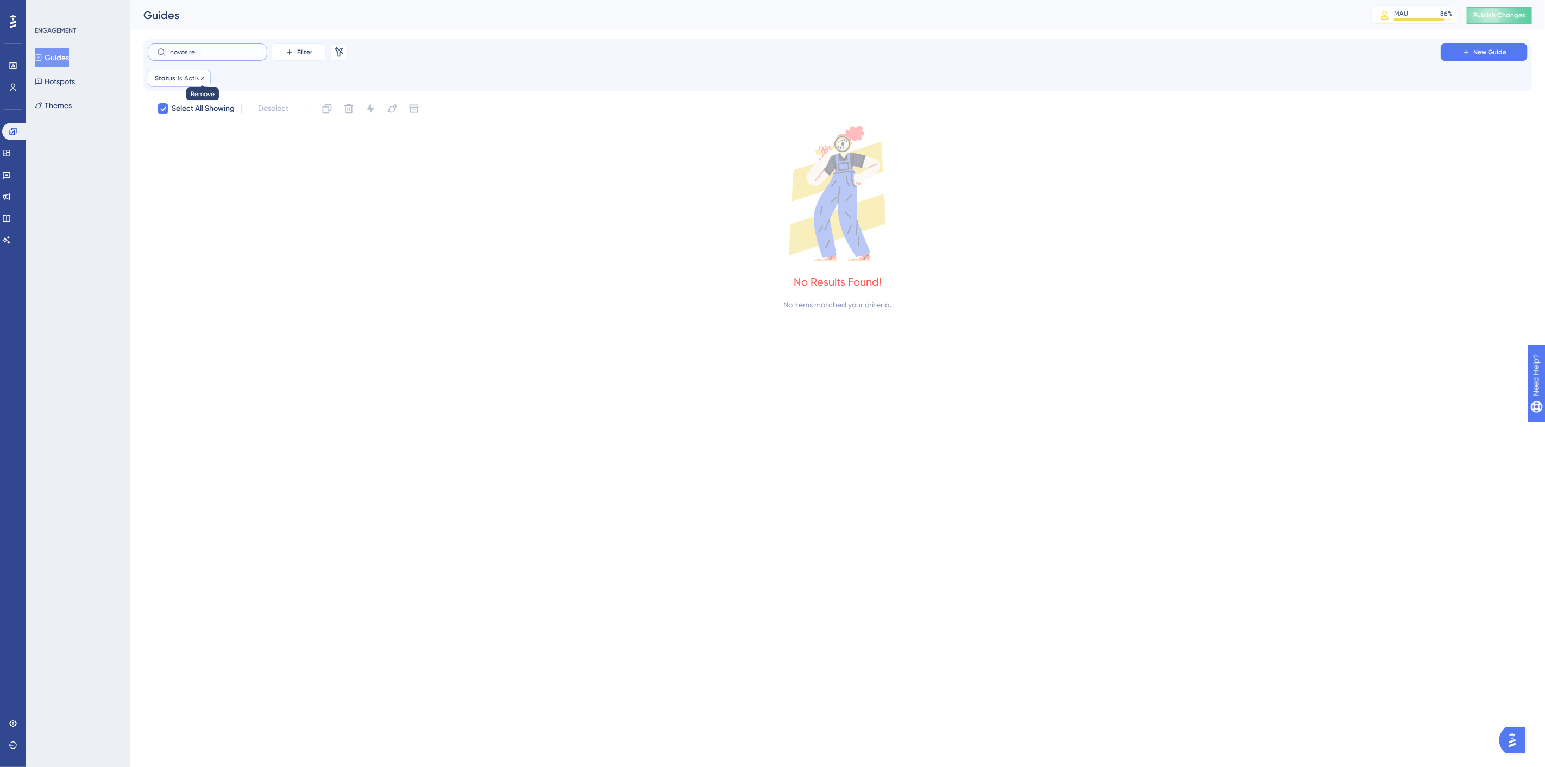
type input "novos re"
click at [203, 77] on icon at bounding box center [202, 78] width 7 height 7
checkbox input "false"
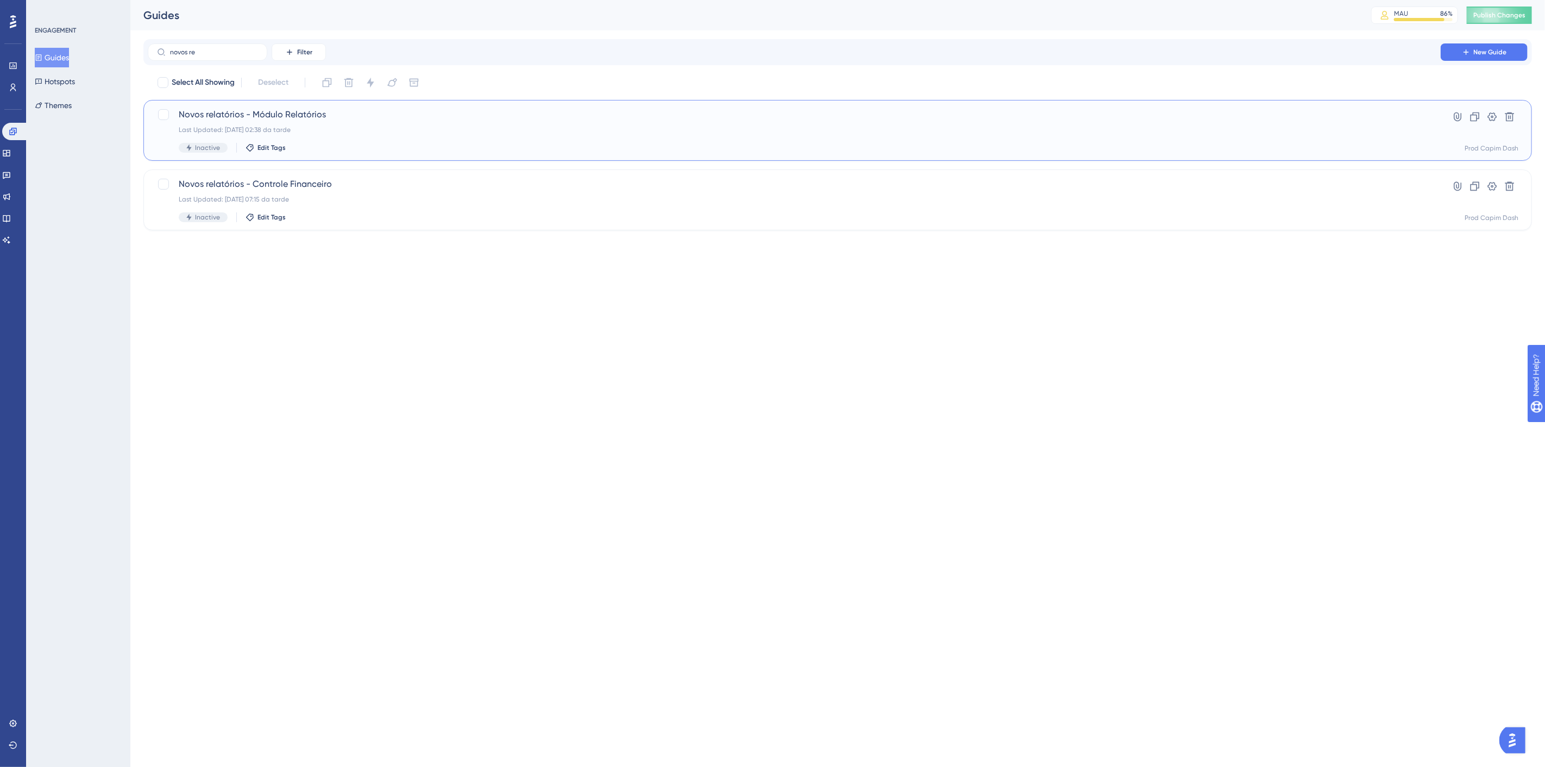
click at [355, 125] on div "Last Updated: [DATE] 02:38 da tarde" at bounding box center [794, 129] width 1231 height 9
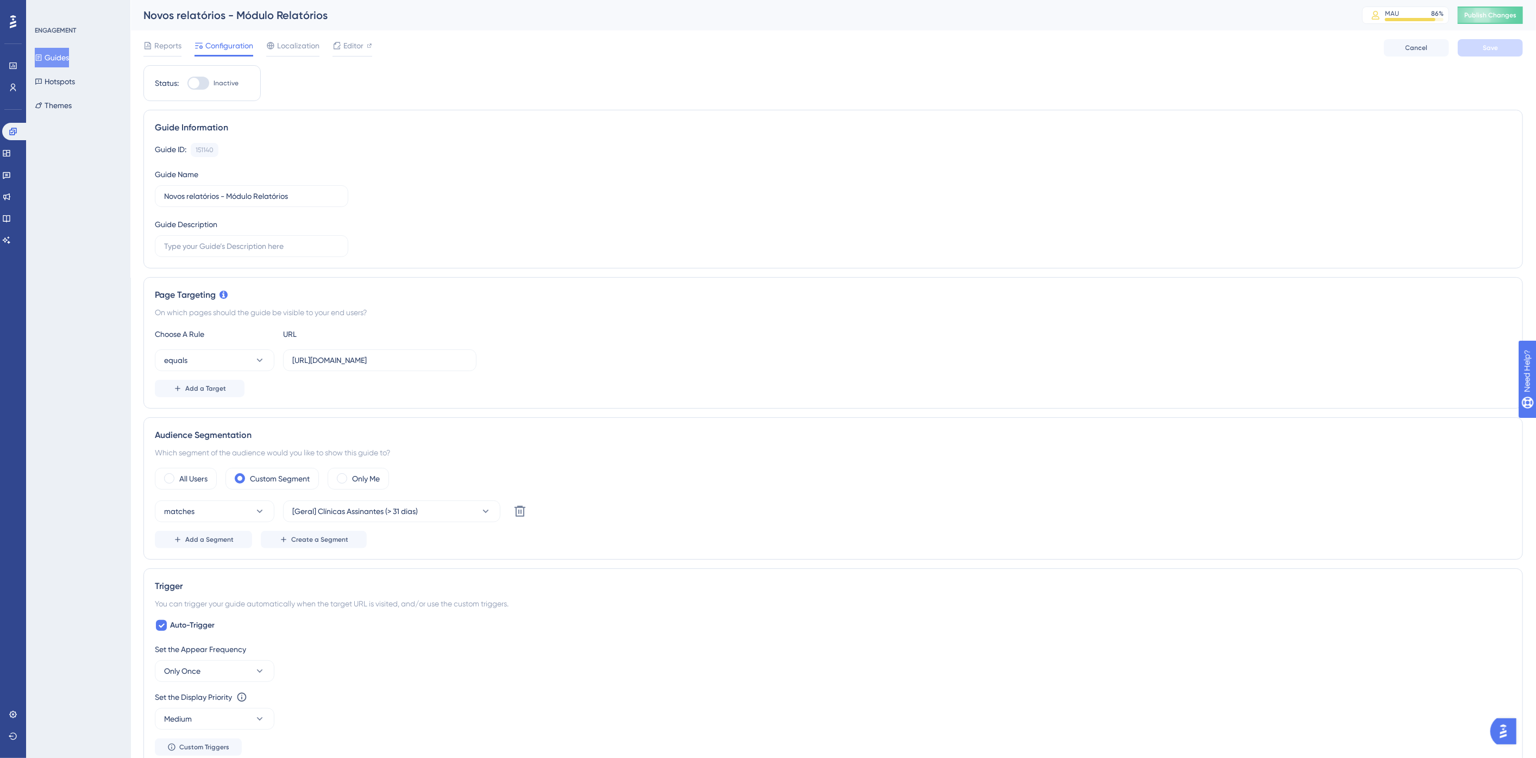
click at [202, 86] on div at bounding box center [198, 83] width 22 height 13
click at [187, 84] on input "Inactive" at bounding box center [187, 83] width 1 height 1
checkbox input "true"
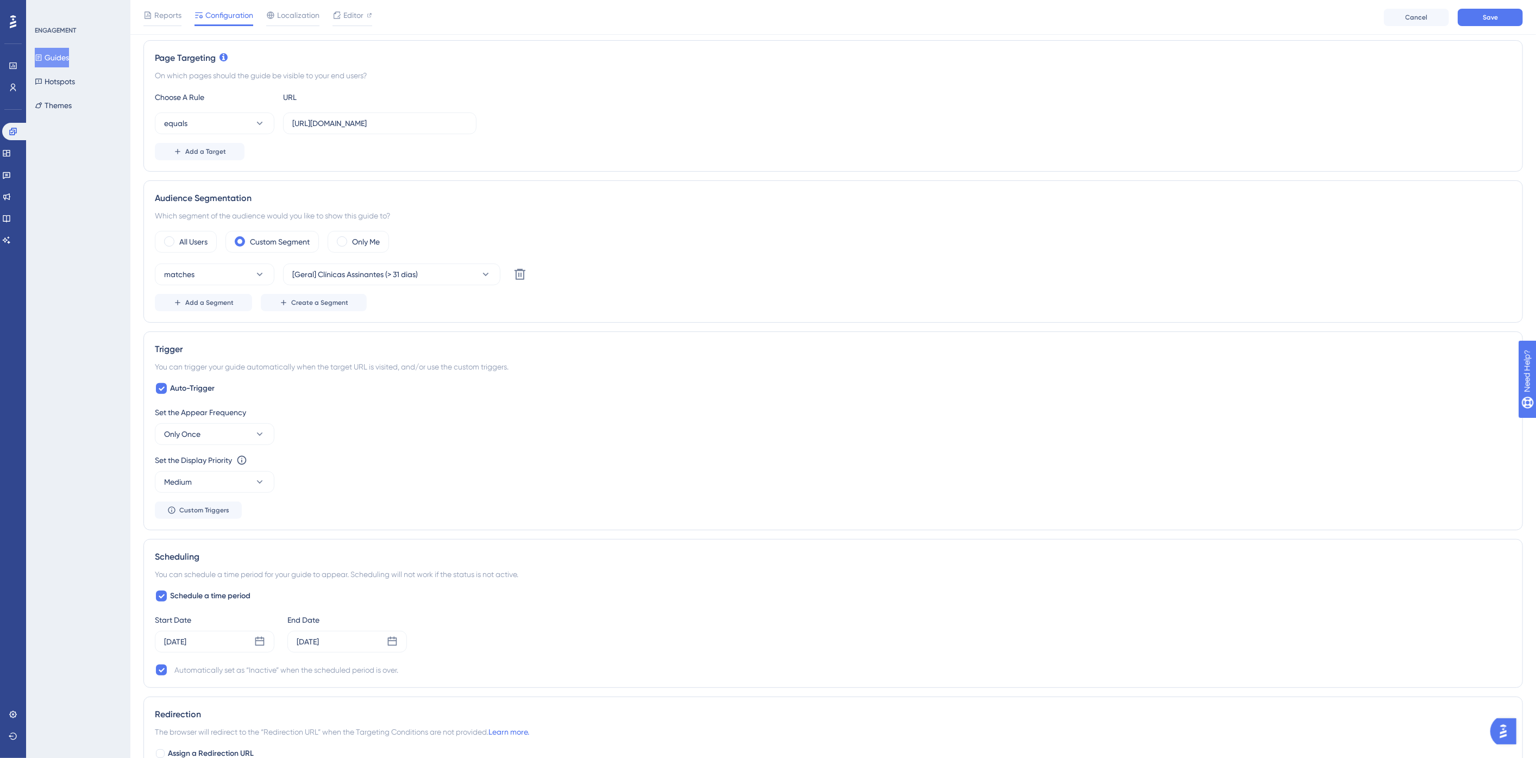
scroll to position [362, 0]
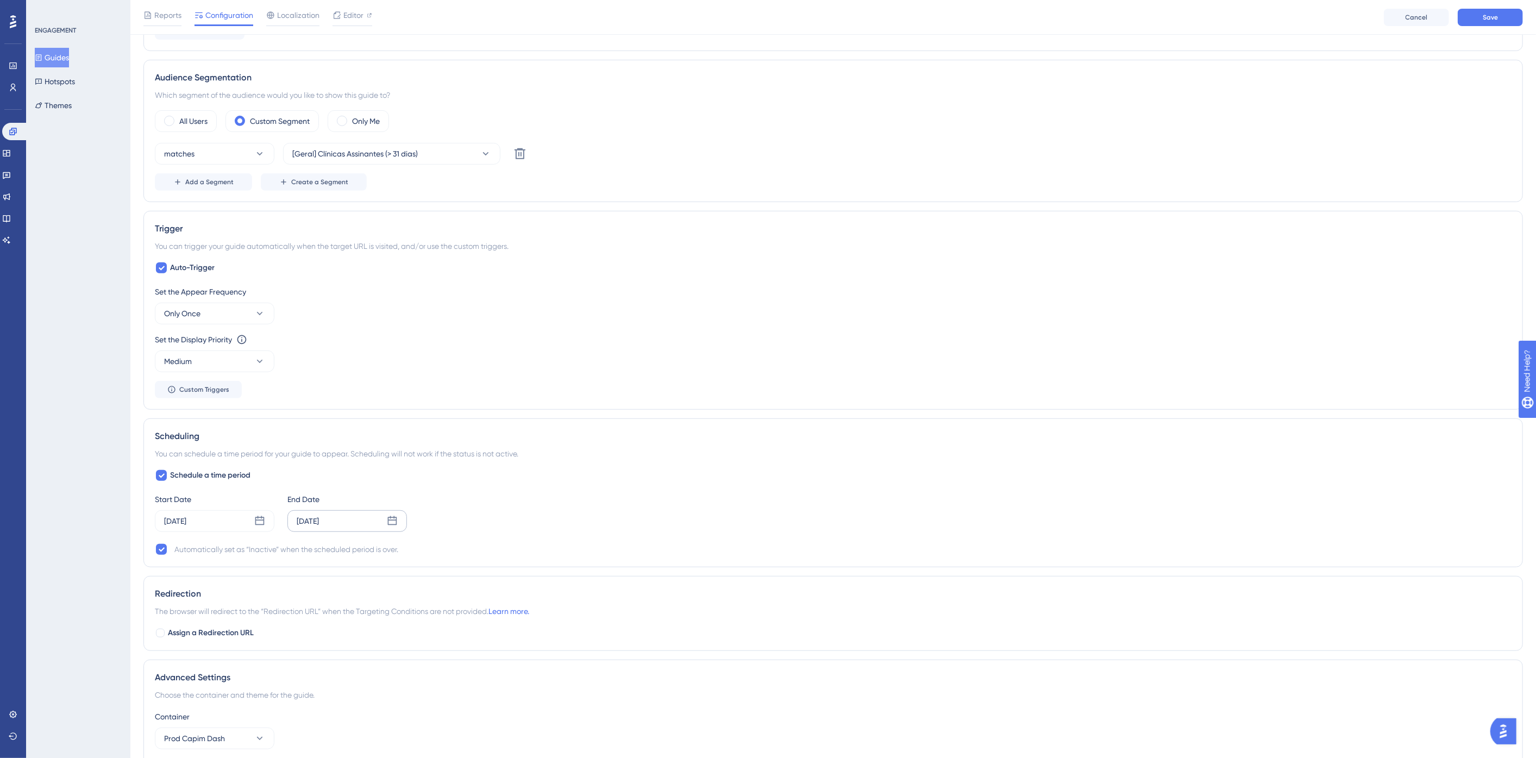
click at [388, 520] on icon at bounding box center [392, 520] width 11 height 11
click at [395, 553] on icon at bounding box center [395, 553] width 8 height 10
click at [391, 629] on button "12" at bounding box center [387, 630] width 18 height 18
click at [377, 731] on span "Apply" at bounding box center [370, 735] width 18 height 9
click at [1474, 22] on button "Save" at bounding box center [1489, 17] width 65 height 17
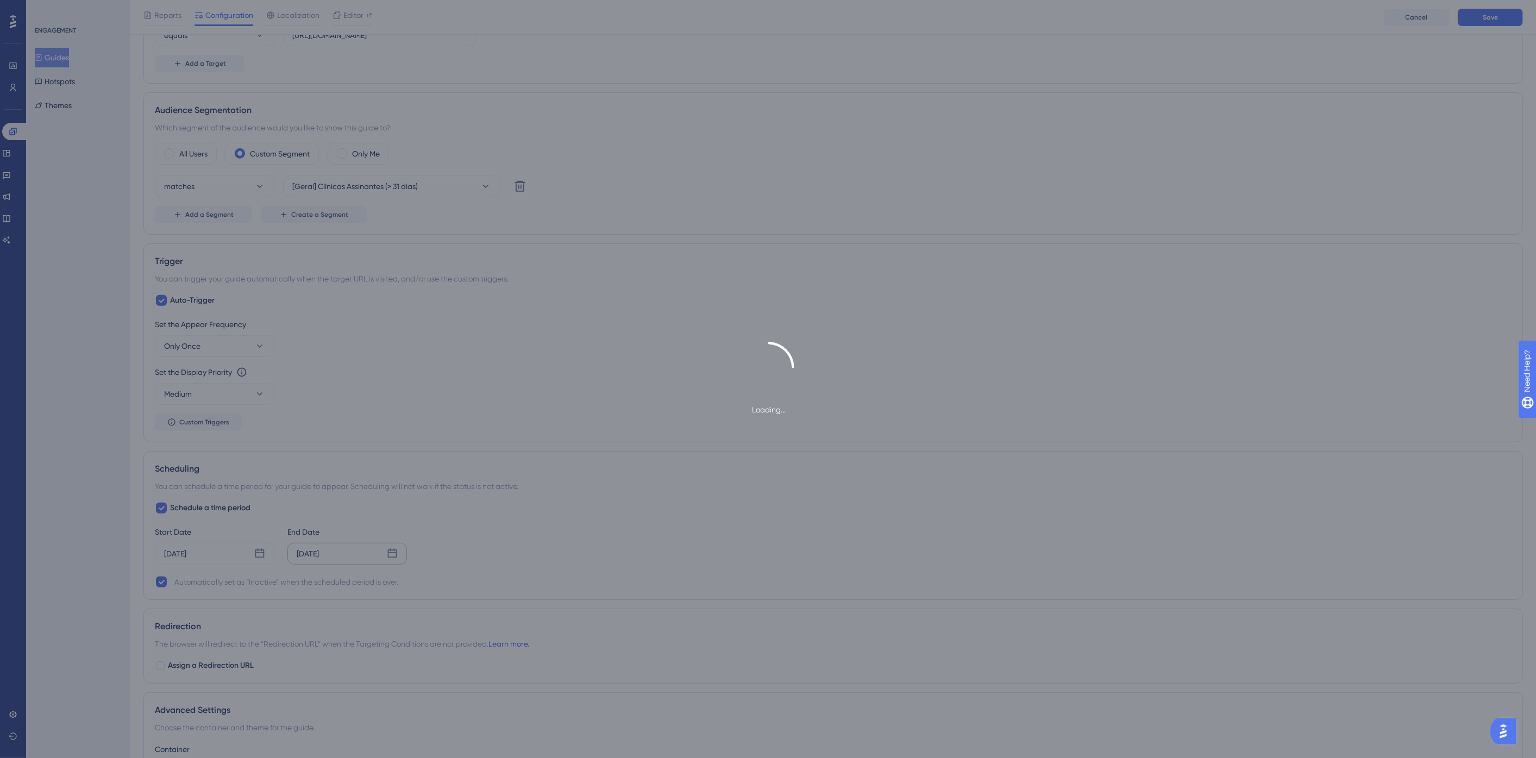
scroll to position [0, 0]
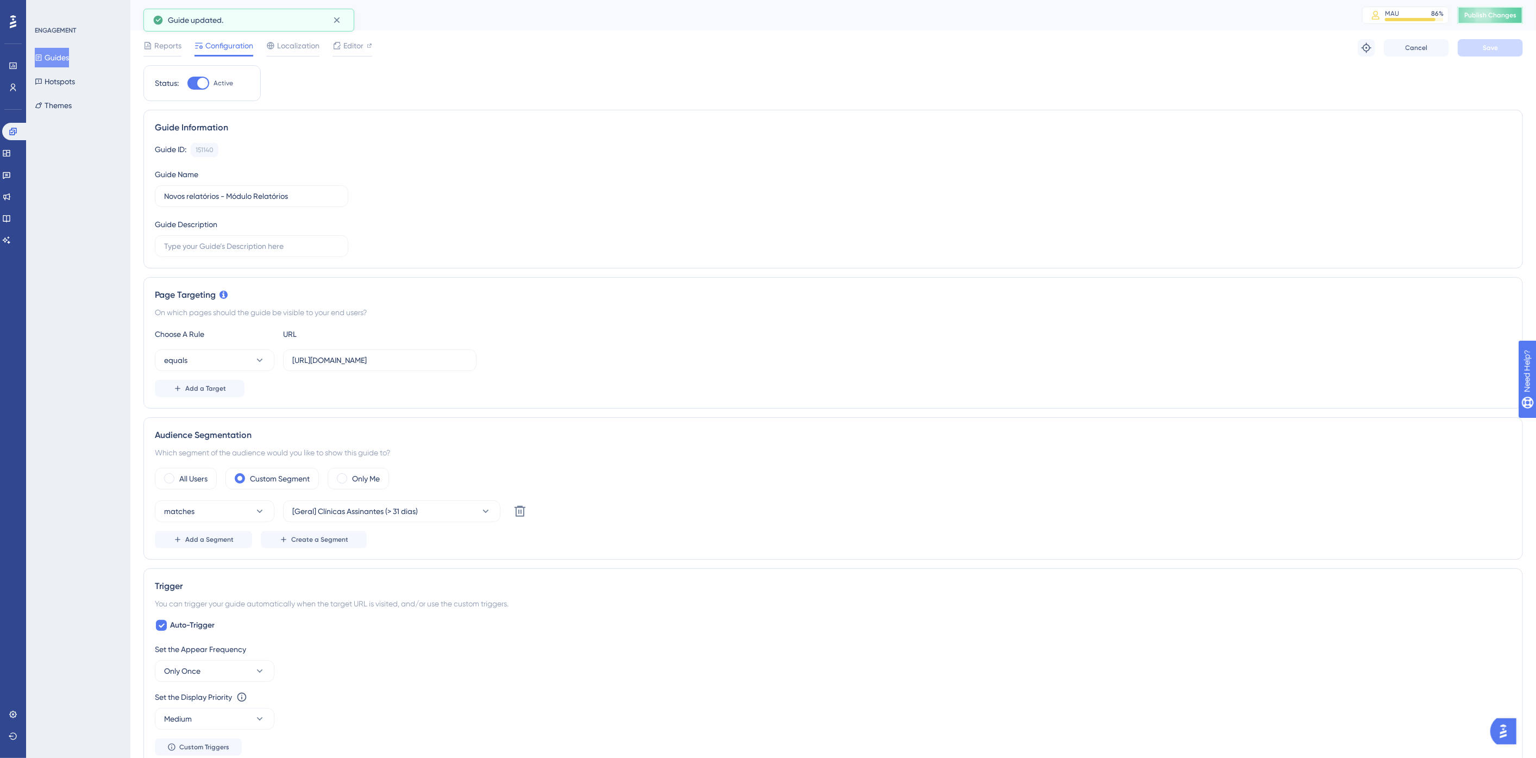
click at [1496, 22] on button "Publish Changes" at bounding box center [1489, 15] width 65 height 17
click at [59, 53] on button "Guides" at bounding box center [52, 58] width 34 height 20
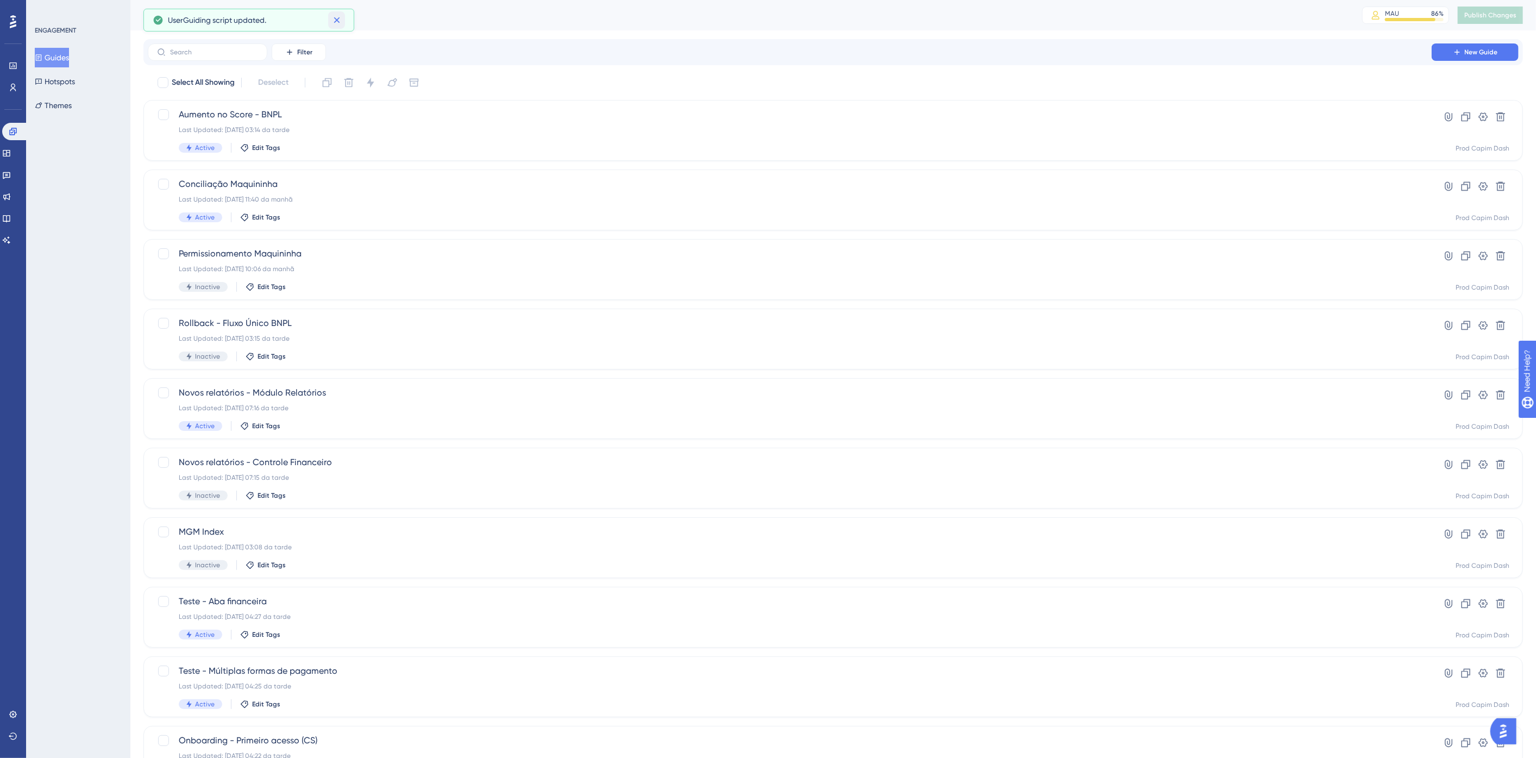
click at [334, 19] on icon at bounding box center [336, 20] width 11 height 11
click at [294, 52] on button "Filter" at bounding box center [299, 51] width 54 height 17
click at [293, 147] on span "Status" at bounding box center [298, 148] width 22 height 13
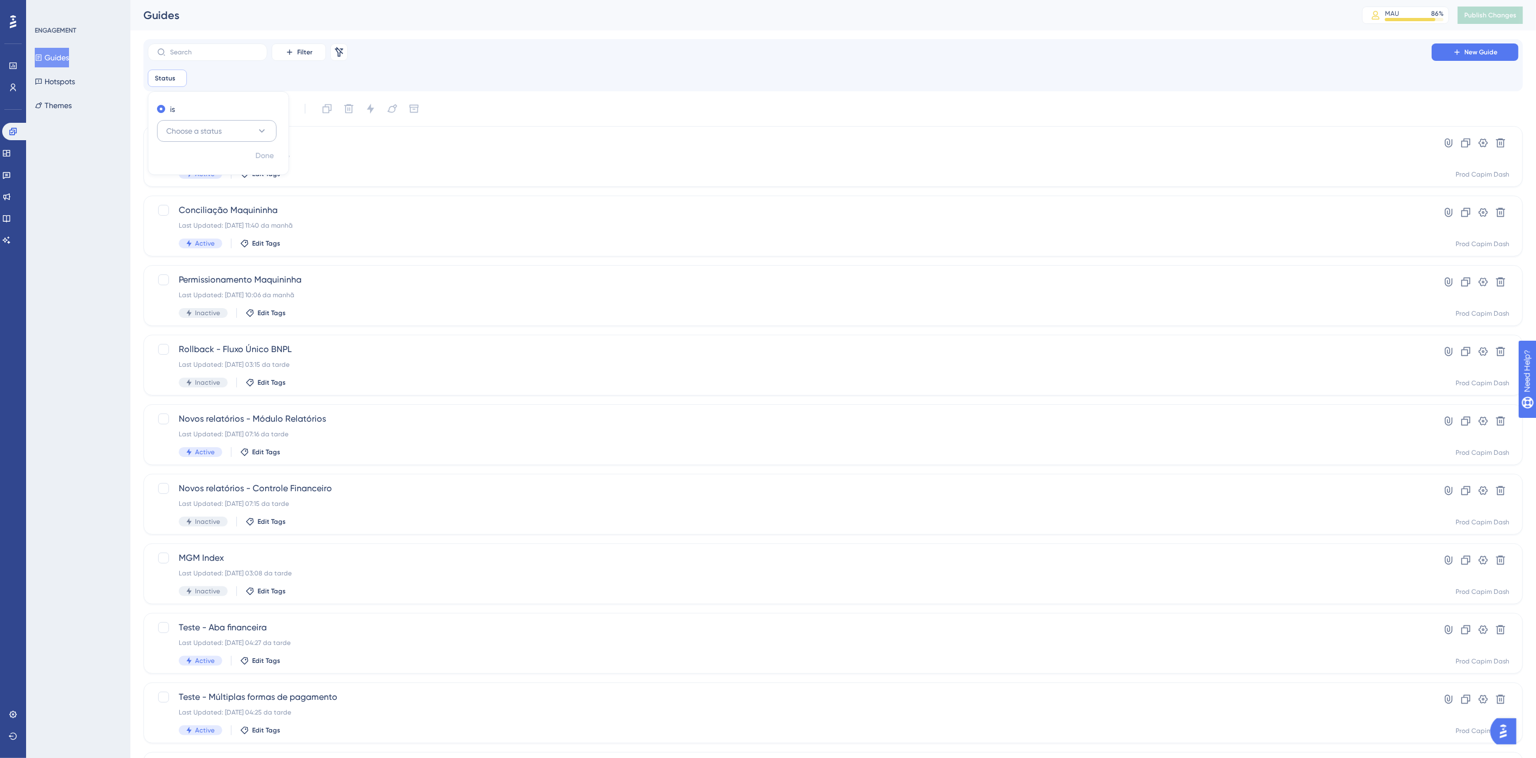
click at [196, 127] on span "Choose a status" at bounding box center [193, 130] width 55 height 13
click at [218, 169] on div "Active Active" at bounding box center [217, 164] width 88 height 22
click at [270, 154] on span "Done" at bounding box center [264, 155] width 18 height 13
click at [535, 61] on div "Filter Remove Filters New Guide Status is Active Active Remove" at bounding box center [833, 64] width 1370 height 43
click at [10, 172] on icon at bounding box center [7, 175] width 8 height 7
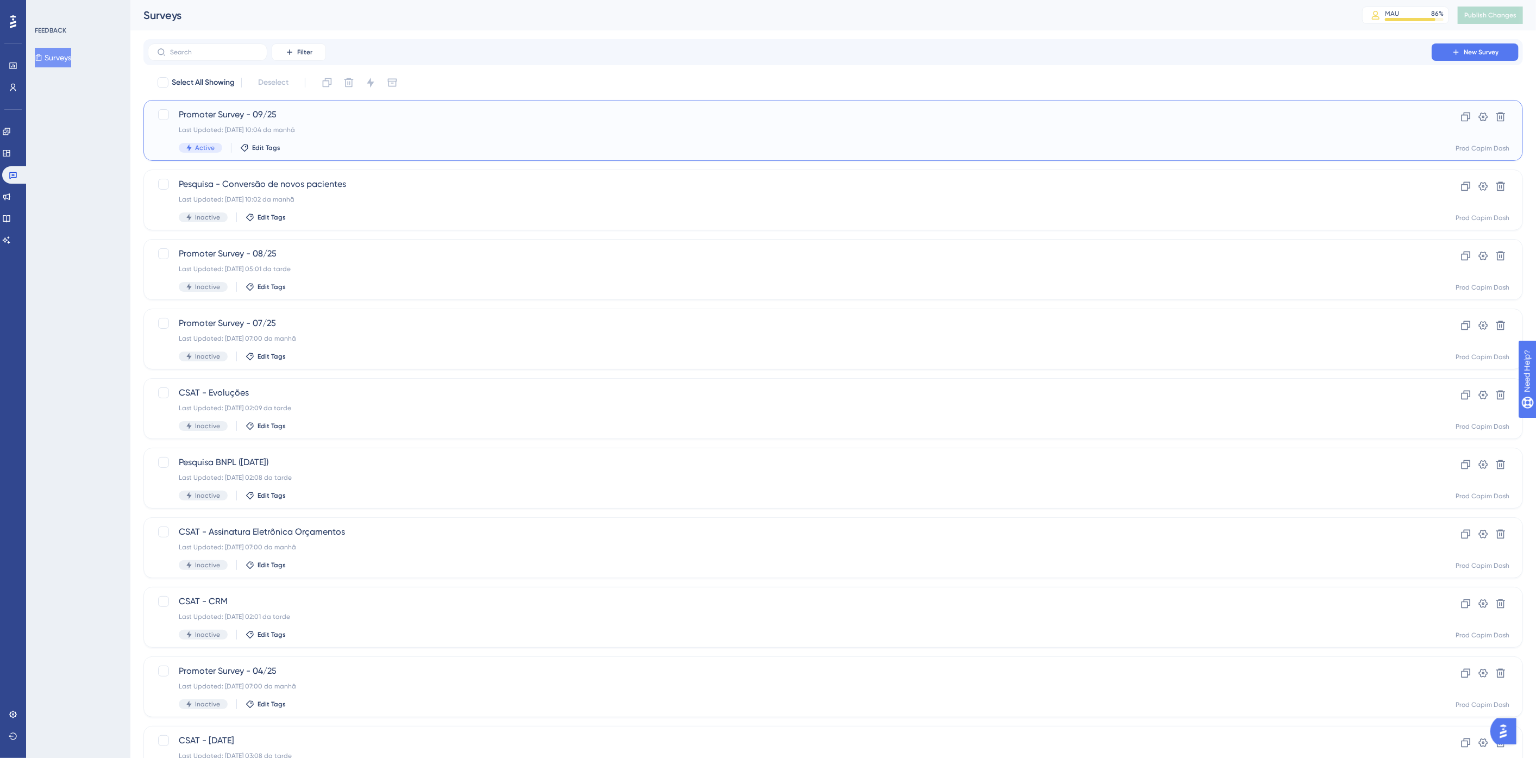
click at [411, 134] on div "Promoter Survey - 09/25 Last Updated: [DATE] 10:04 da manhã Active Edit Tags" at bounding box center [790, 130] width 1222 height 45
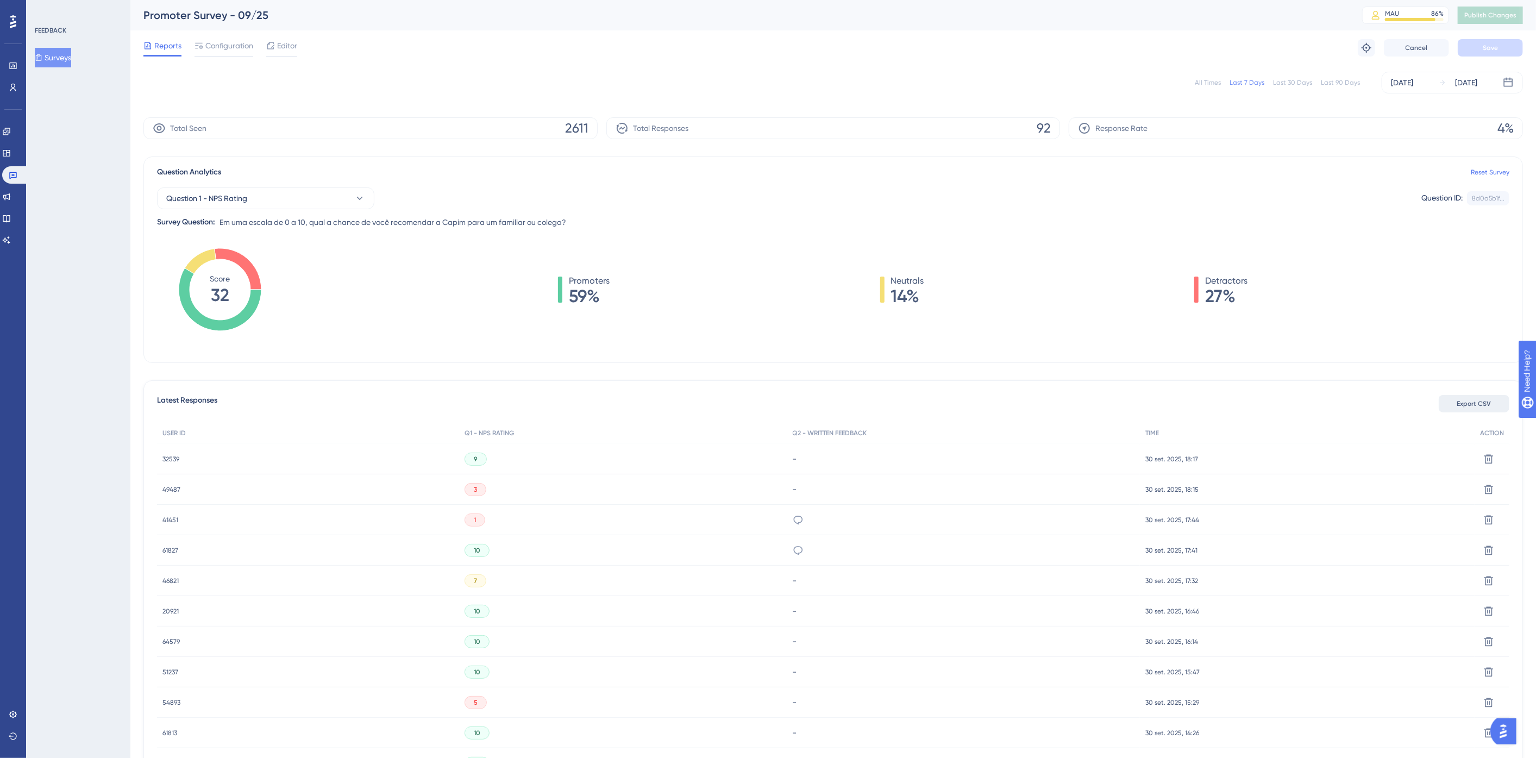
click at [1458, 401] on span "Export CSV" at bounding box center [1474, 403] width 34 height 9
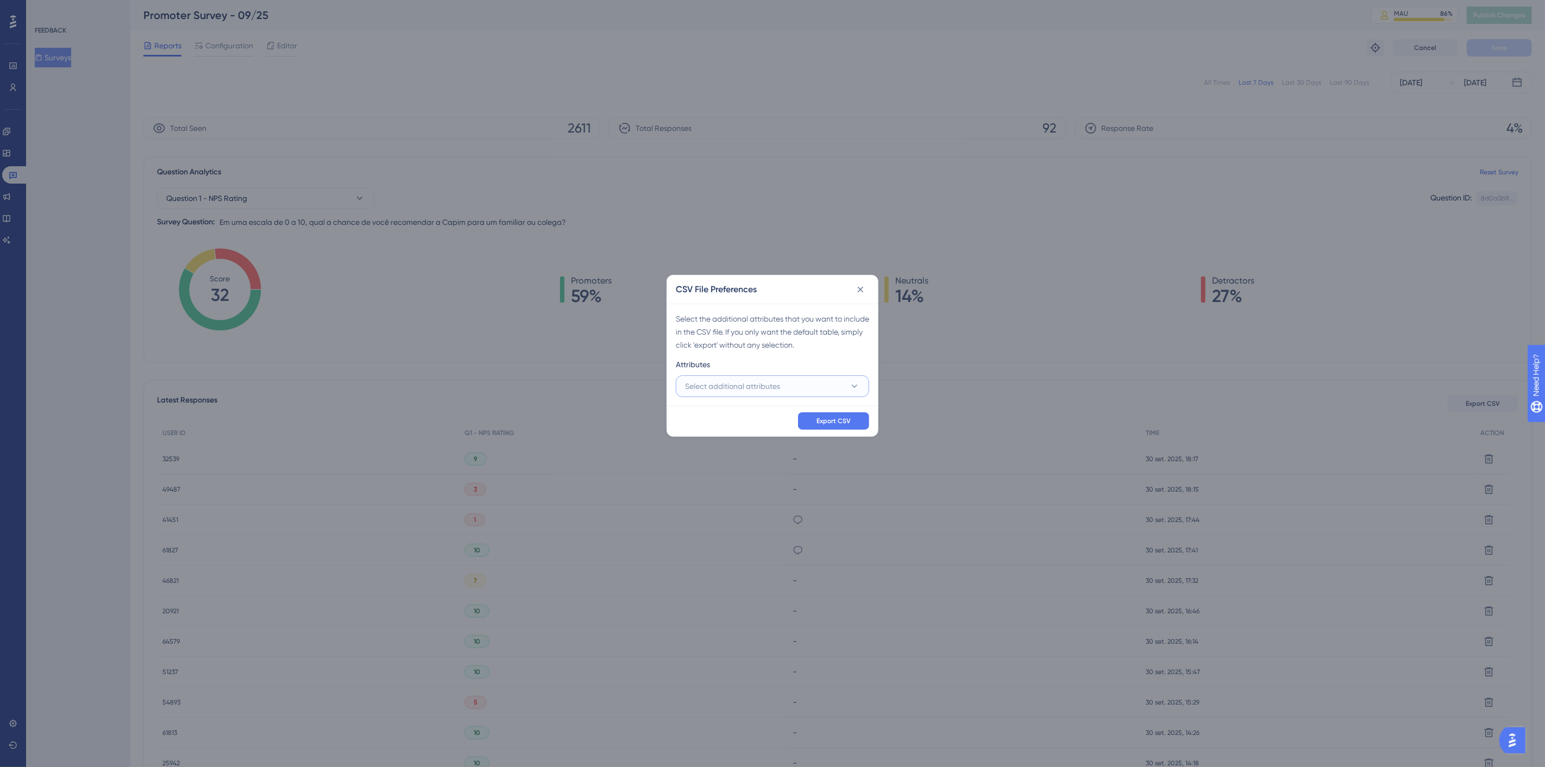
click at [736, 382] on span "Select additional attributes" at bounding box center [732, 386] width 95 height 13
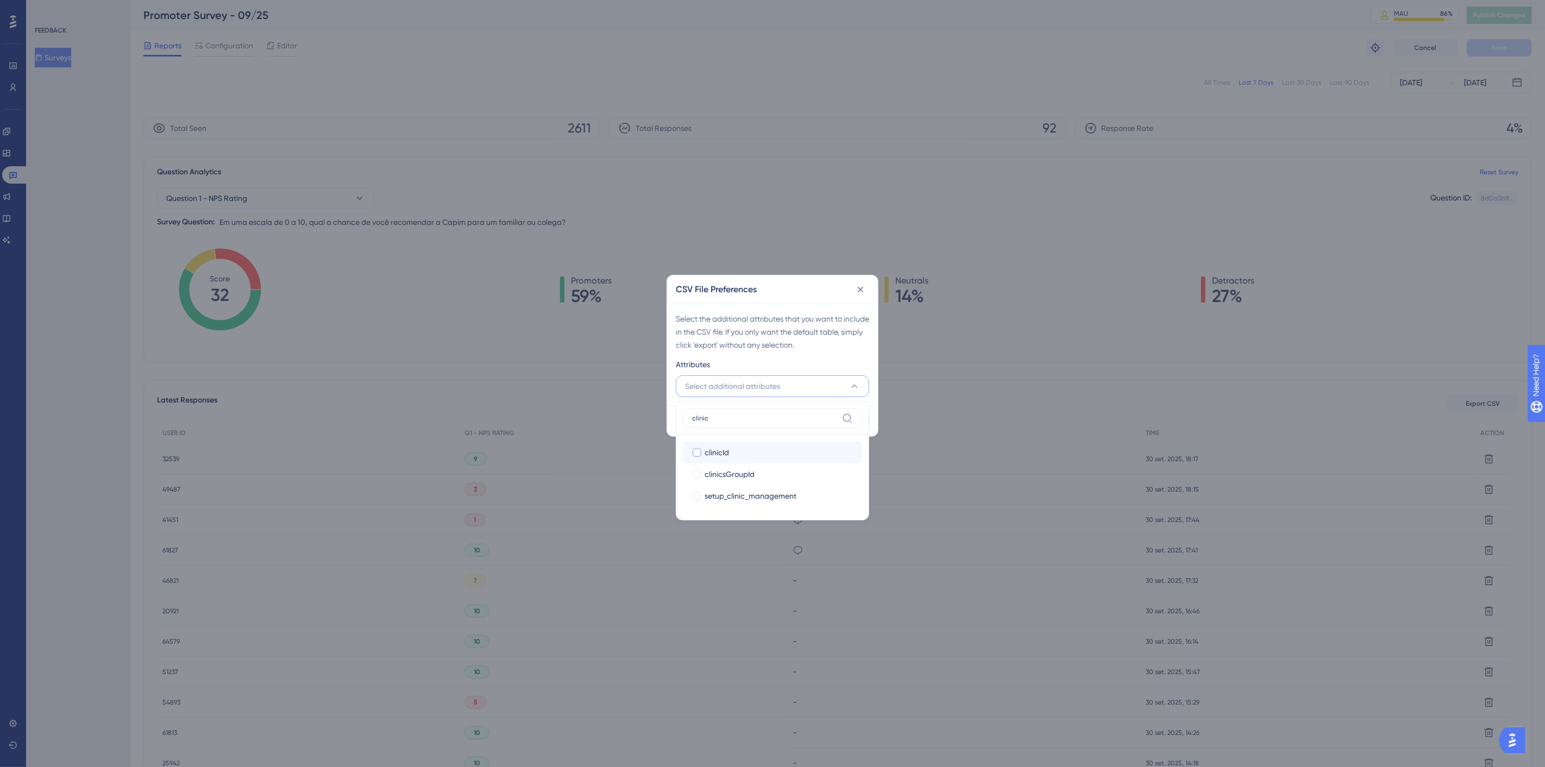
type input "clinic"
click at [745, 448] on div "clinicId" at bounding box center [779, 452] width 149 height 13
checkbox input "true"
click at [788, 348] on div "Select the additional attributes that you want to include in the CSV file. If y…" at bounding box center [772, 331] width 193 height 39
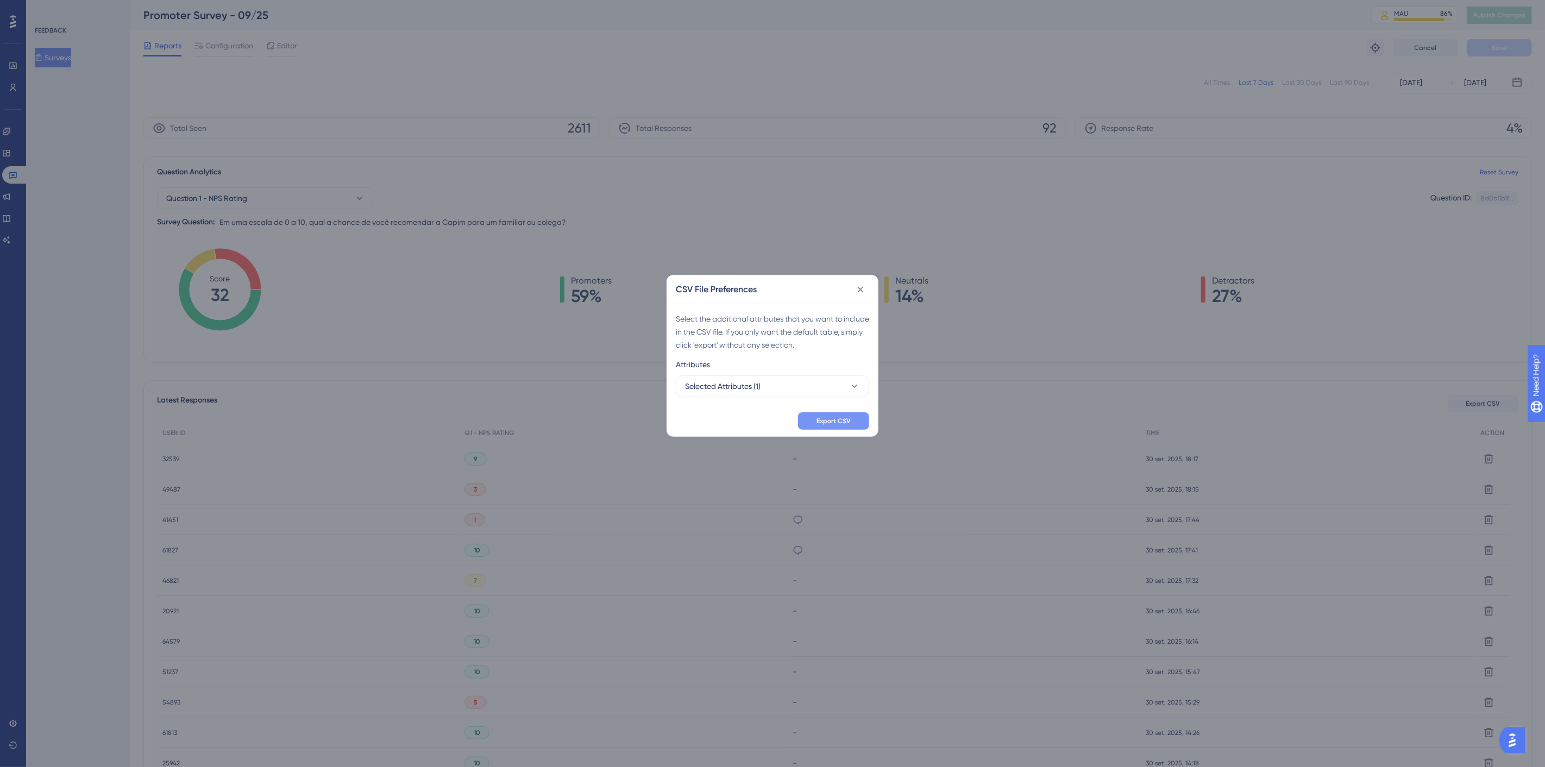
click at [823, 415] on button "Export CSV" at bounding box center [833, 420] width 71 height 17
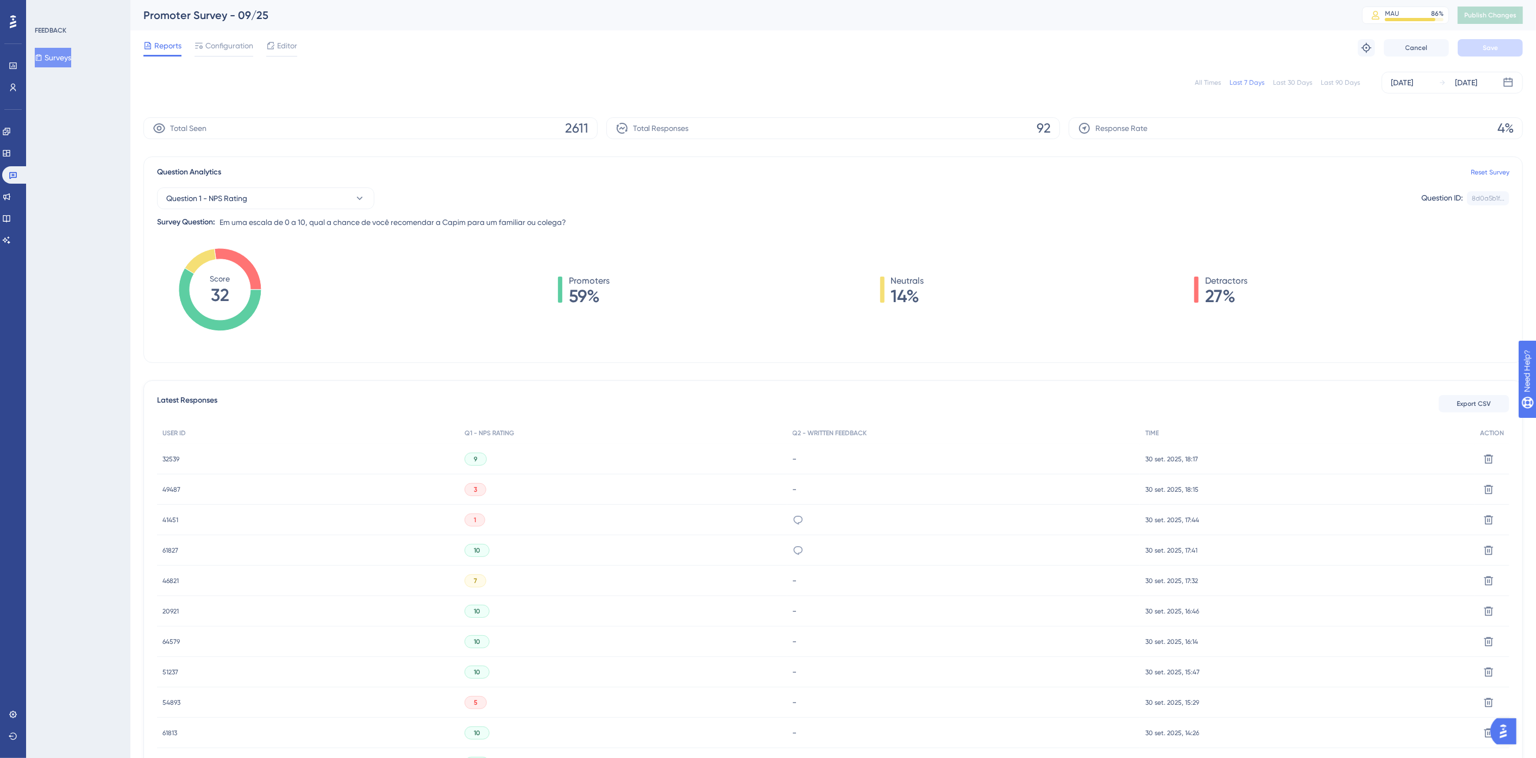
drag, startPoint x: 1209, startPoint y: 89, endPoint x: 1207, endPoint y: 81, distance: 8.3
click at [1208, 87] on div "All Times Last 7 Days Last 30 Days Last 90 Days [DATE] [DATE]" at bounding box center [832, 83] width 1379 height 22
click at [1206, 79] on div "All Times" at bounding box center [1207, 82] width 26 height 9
click at [1479, 403] on span "Export CSV" at bounding box center [1474, 403] width 34 height 9
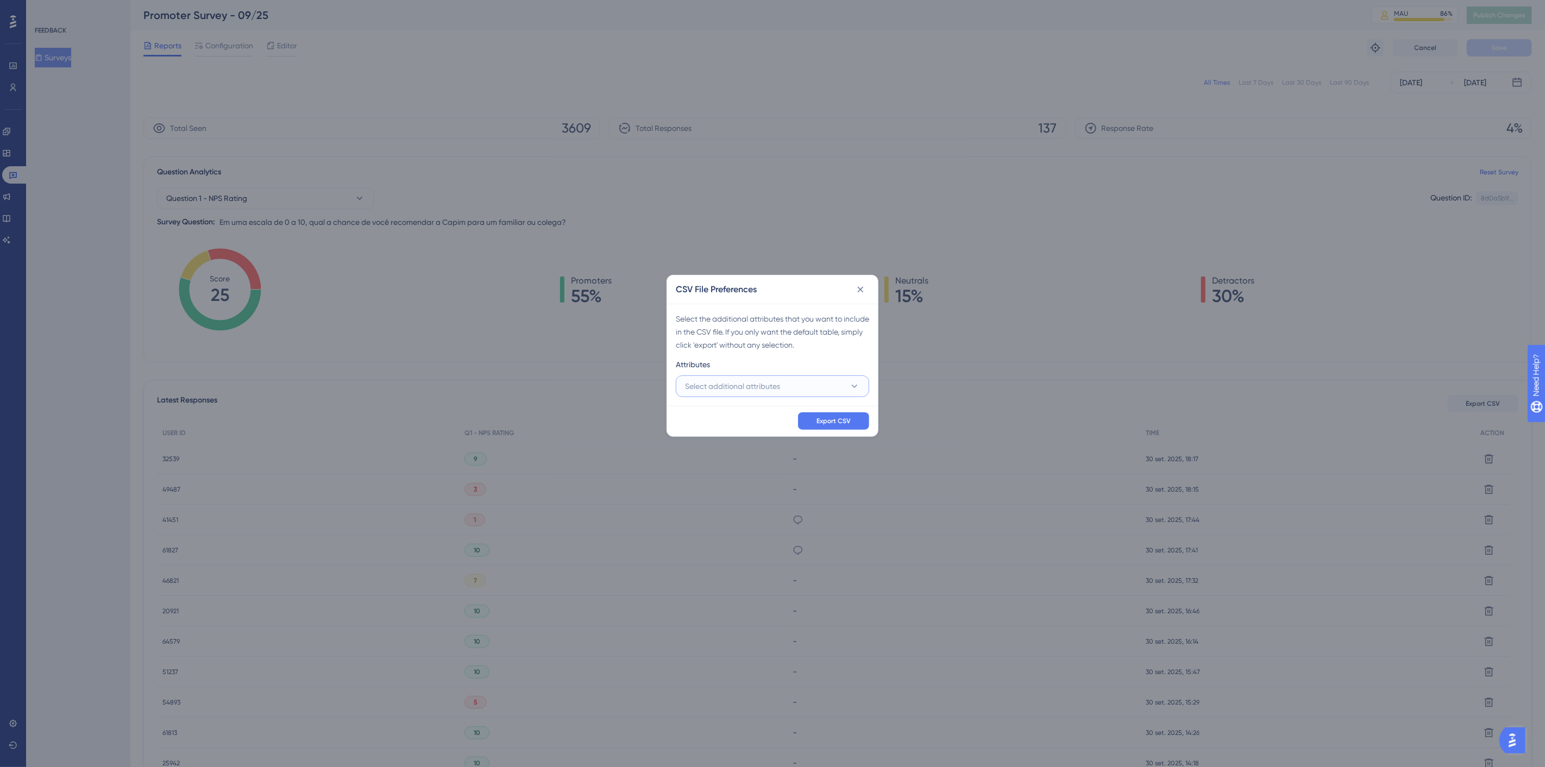
click at [771, 381] on span "Select additional attributes" at bounding box center [732, 386] width 95 height 13
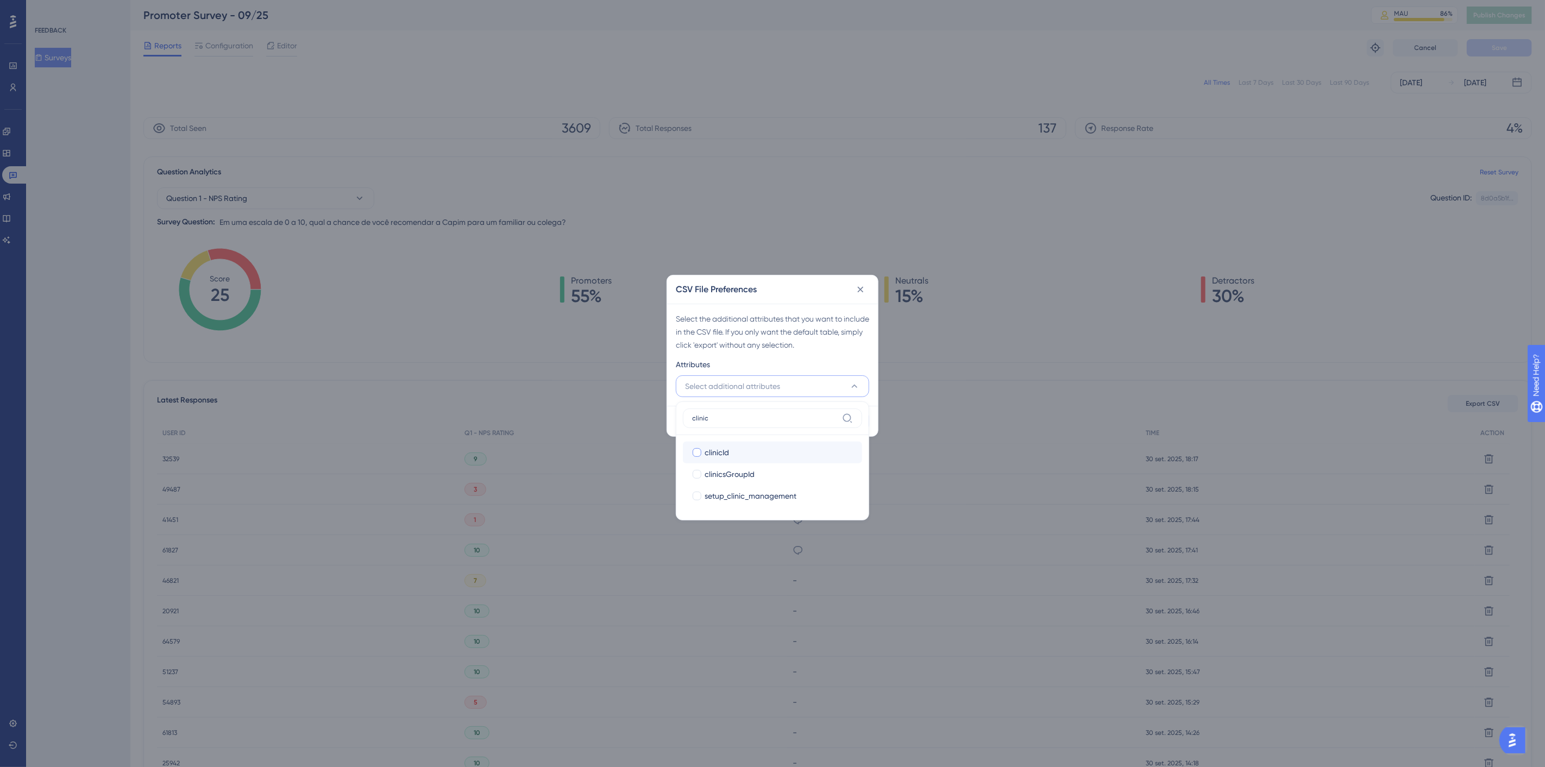
type input "clinic"
click at [745, 443] on label "clinicId clinicId" at bounding box center [772, 453] width 179 height 22
click at [697, 452] on input "clinicId" at bounding box center [697, 452] width 1 height 1
checkbox input "false"
click at [769, 296] on div "CSV File Preferences" at bounding box center [772, 289] width 211 height 28
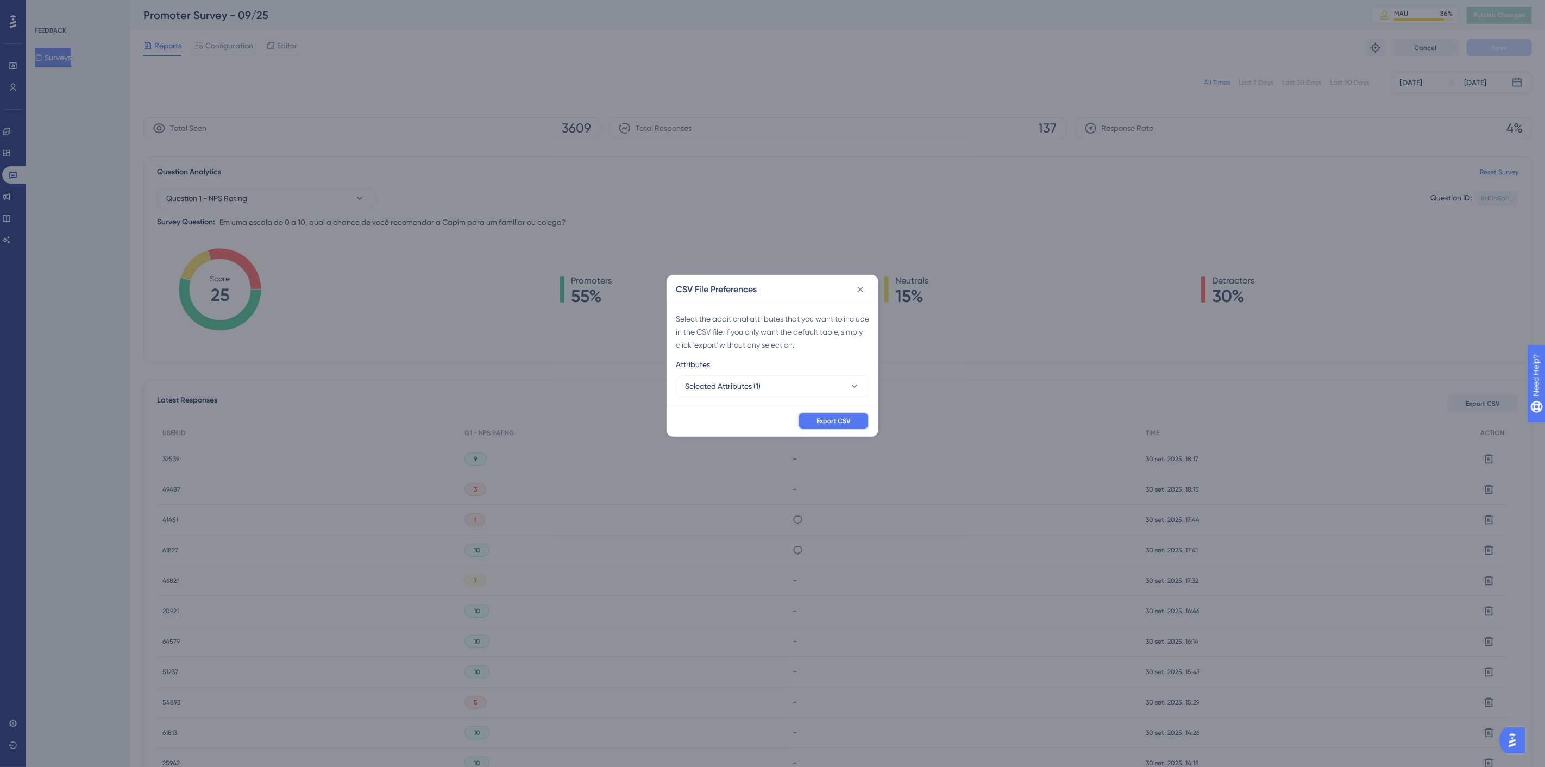
click at [807, 417] on button "Export CSV" at bounding box center [833, 420] width 71 height 17
